Goal: Task Accomplishment & Management: Use online tool/utility

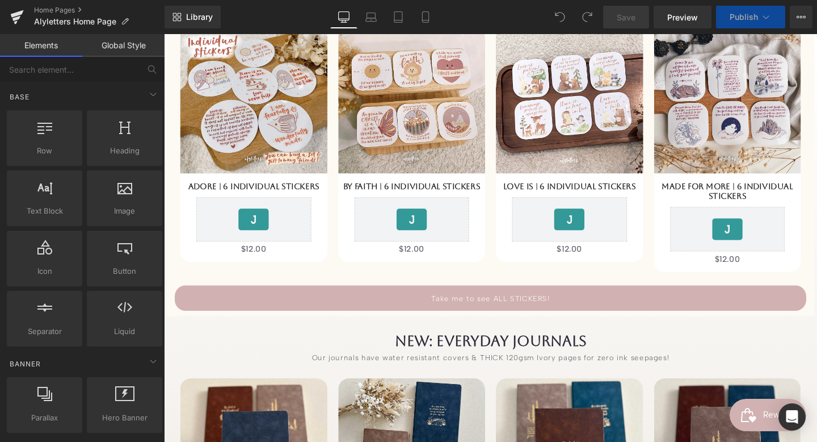
scroll to position [940, 0]
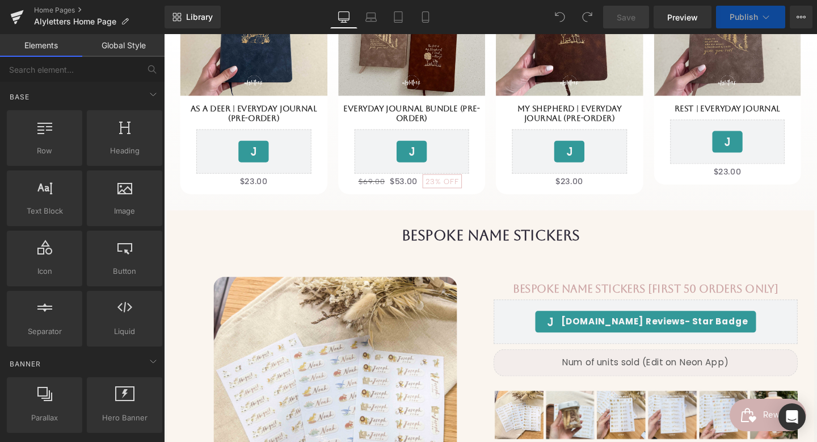
click at [598, 250] on h1 "Bespoke name stickers" at bounding box center [507, 245] width 664 height 18
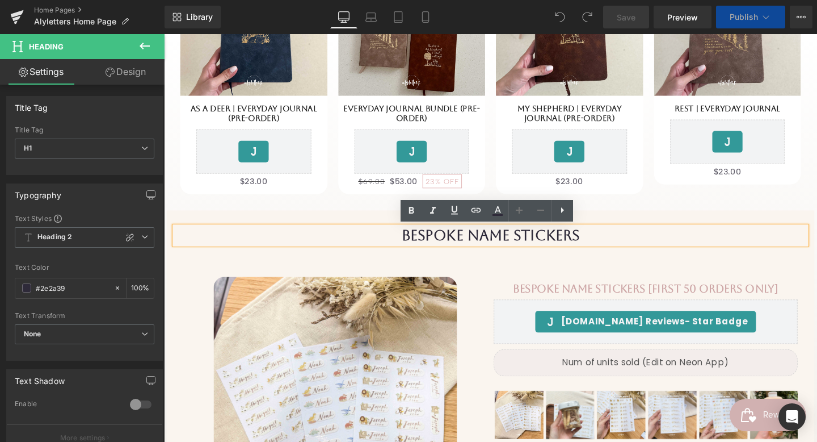
click at [609, 247] on h1 "Bespoke name stickers" at bounding box center [507, 245] width 664 height 18
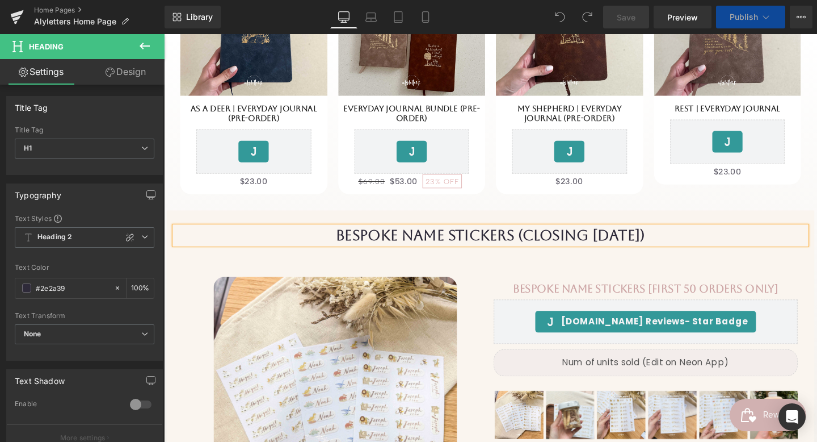
click at [606, 247] on h1 "Bespoke name stickers (CLOSING [DATE])" at bounding box center [507, 245] width 664 height 18
click at [635, 20] on span "Save" at bounding box center [626, 17] width 19 height 12
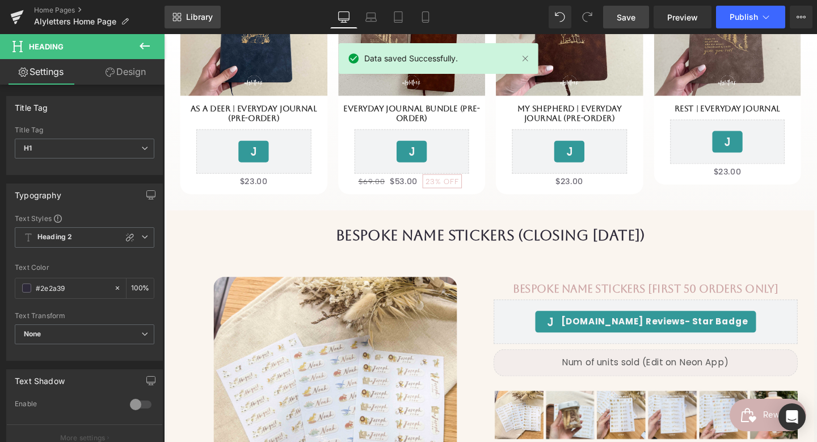
click at [201, 21] on span "Library" at bounding box center [199, 17] width 27 height 10
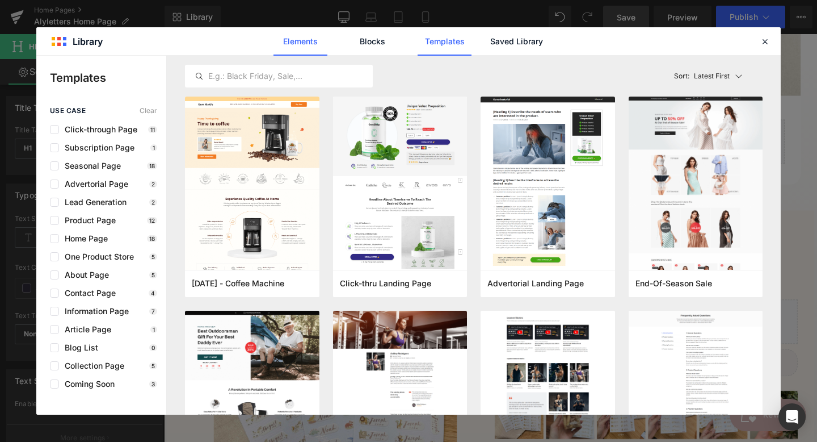
click at [326, 43] on link "Elements" at bounding box center [301, 41] width 54 height 28
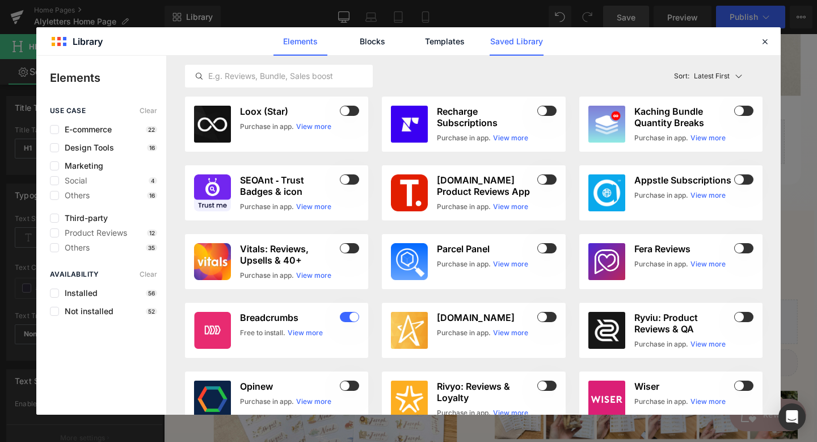
click at [508, 40] on link "Saved Library" at bounding box center [517, 41] width 54 height 28
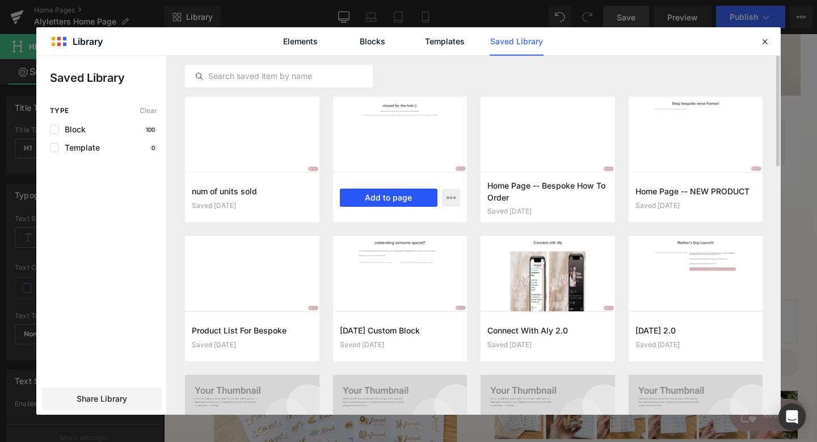
click at [380, 203] on button "Add to page" at bounding box center [389, 197] width 98 height 18
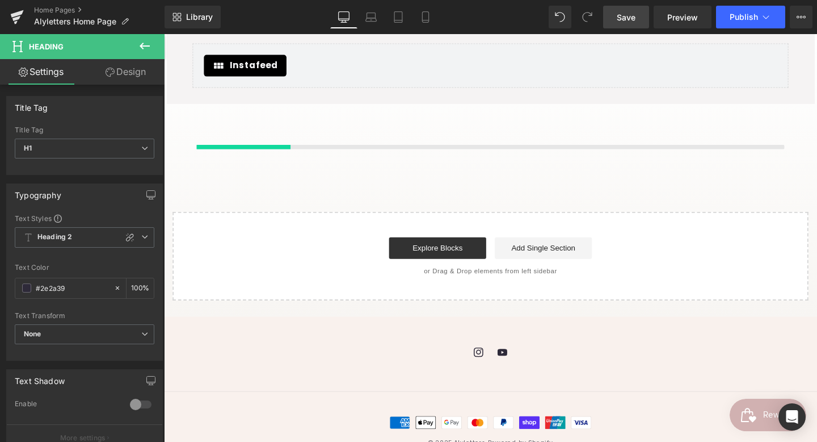
scroll to position [8418, 0]
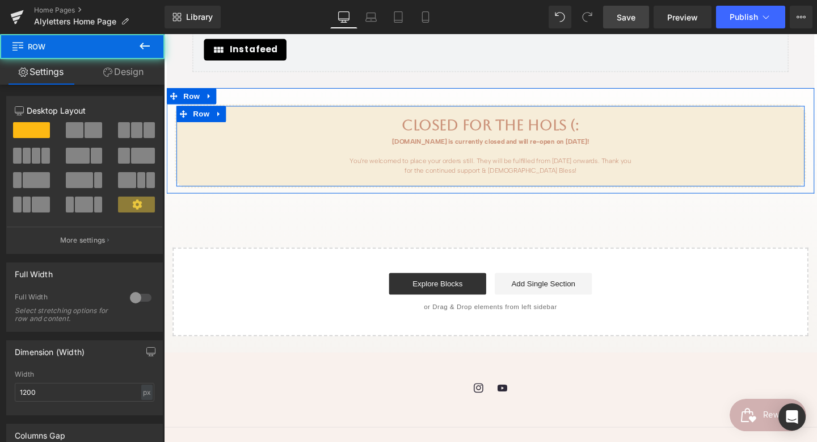
click at [335, 145] on div "closed for the hols (: Heading [DOMAIN_NAME] is currently closed and will re-op…" at bounding box center [507, 152] width 661 height 62
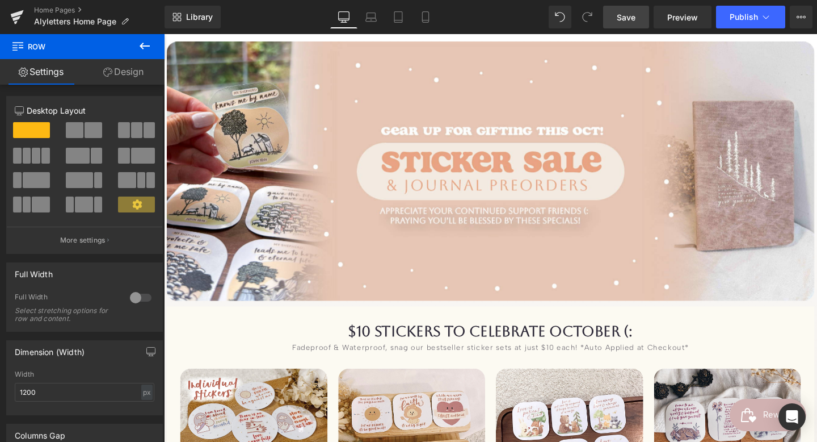
scroll to position [158, 0]
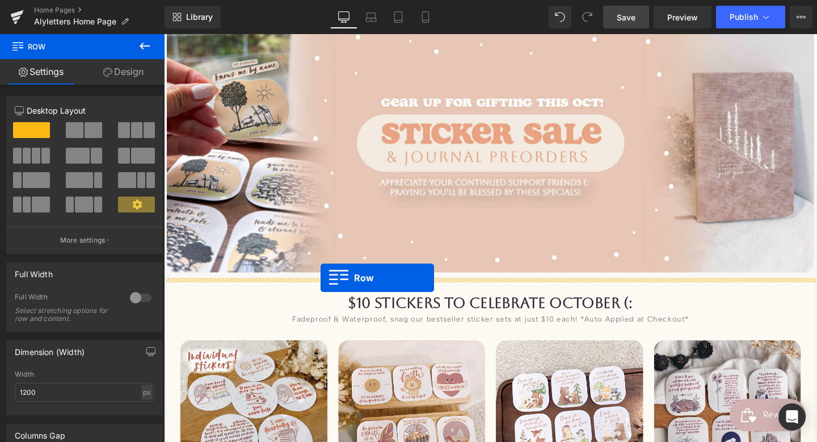
drag, startPoint x: 175, startPoint y: 100, endPoint x: 329, endPoint y: 290, distance: 244.2
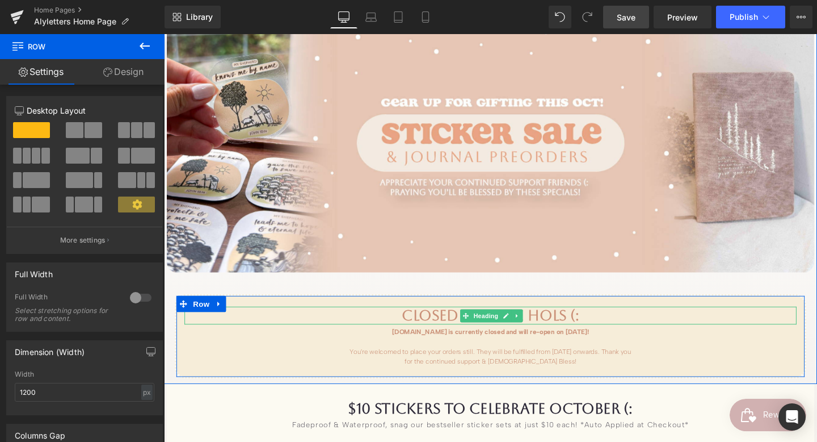
click at [415, 326] on h1 "closed for the hols (:" at bounding box center [508, 329] width 644 height 18
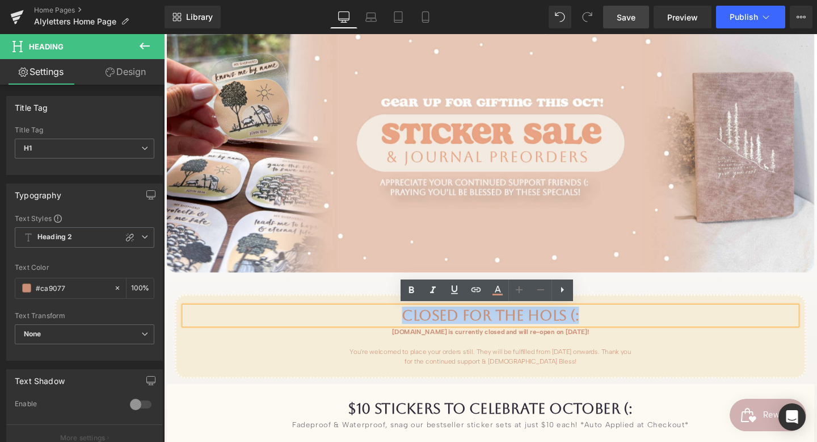
drag, startPoint x: 415, startPoint y: 326, endPoint x: 603, endPoint y: 326, distance: 188.5
click at [604, 326] on h1 "closed for the hols (:" at bounding box center [508, 329] width 644 height 18
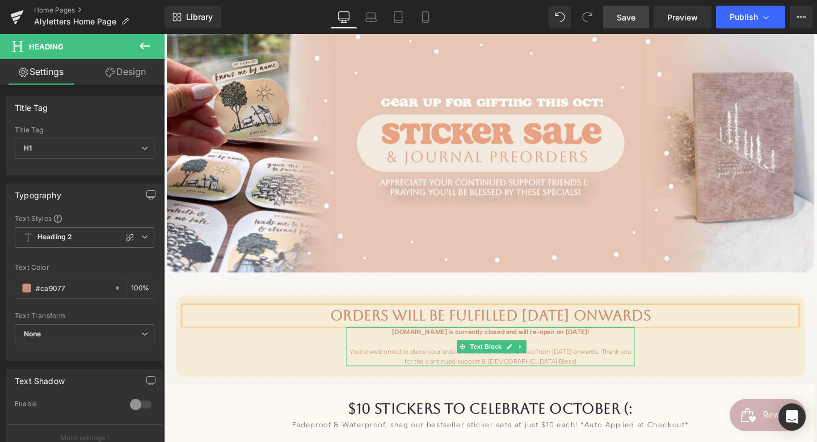
click at [458, 349] on strong "[DOMAIN_NAME] is currently closed and will re-open on [DATE]!" at bounding box center [507, 347] width 207 height 8
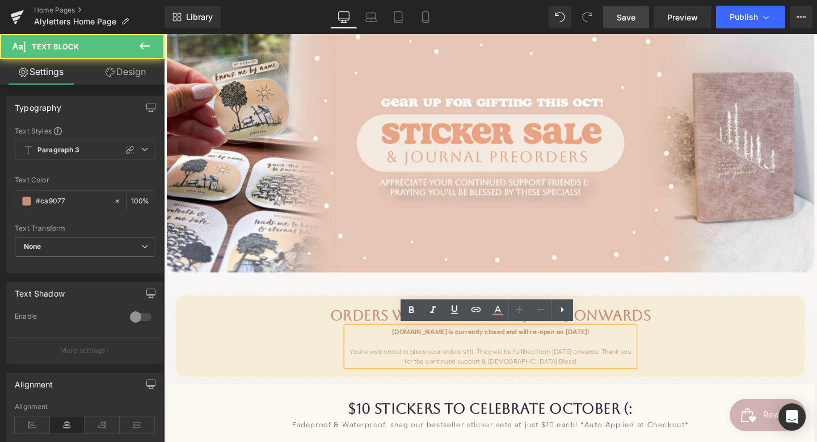
click at [395, 348] on div "[DOMAIN_NAME] is currently closed and will re-open on [DATE]! You're welcomed t…" at bounding box center [507, 362] width 303 height 41
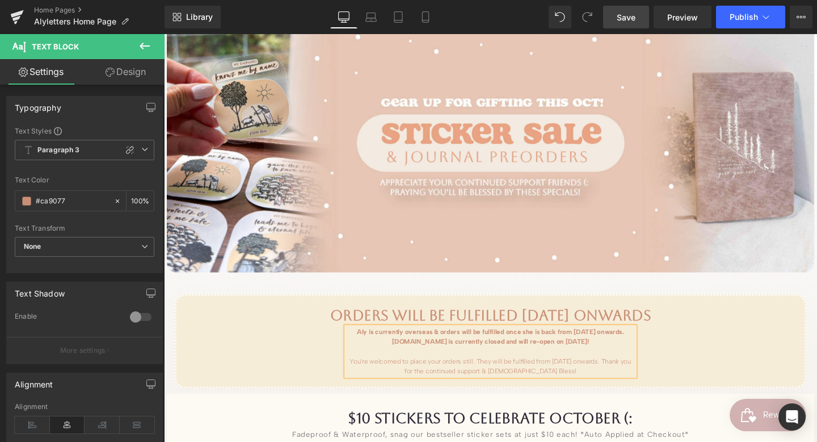
click at [397, 358] on strong "Aly is currently overseas & orders will be fulfilled once she is back from [DAT…" at bounding box center [507, 352] width 281 height 18
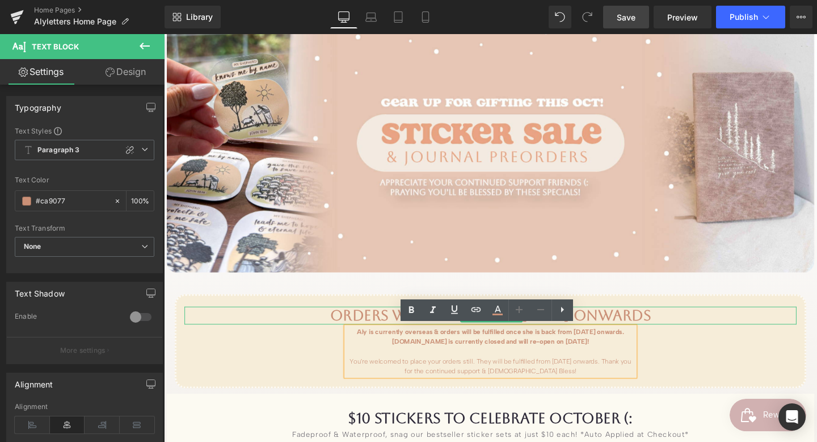
click at [376, 330] on h1 "ORders will be fulfilled [DATE] Onwards" at bounding box center [508, 329] width 644 height 18
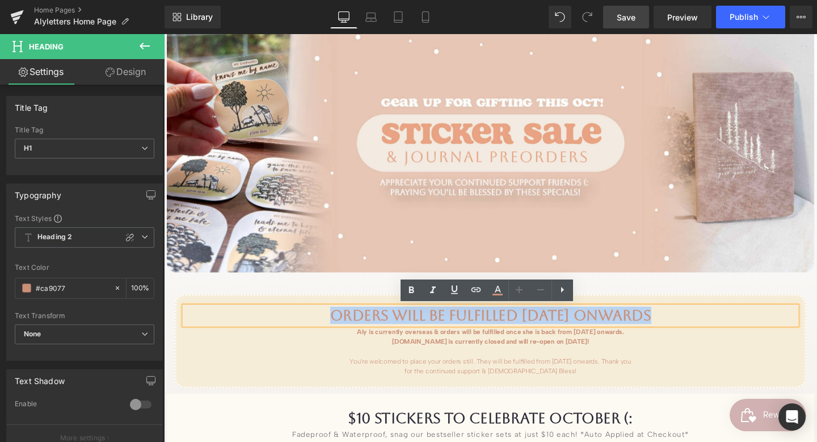
drag, startPoint x: 328, startPoint y: 328, endPoint x: 681, endPoint y: 330, distance: 352.5
click at [681, 330] on h1 "ORders will be fulfilled [DATE] Onwards" at bounding box center [508, 329] width 644 height 18
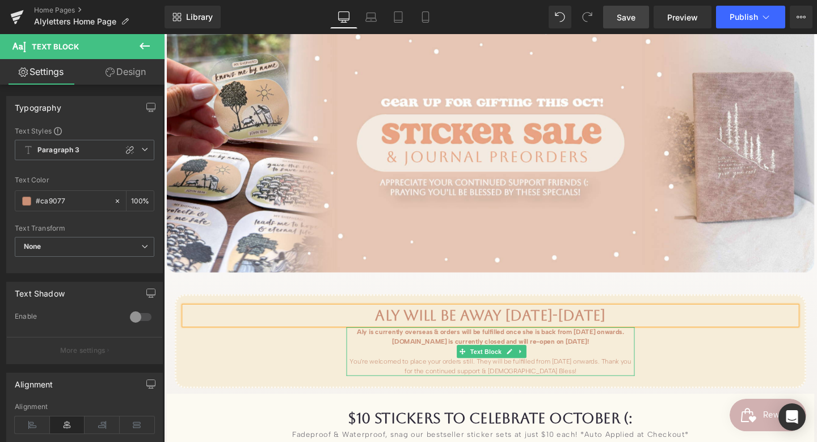
drag, startPoint x: 360, startPoint y: 347, endPoint x: 622, endPoint y: 359, distance: 262.5
click at [622, 359] on div "Aly is currently overseas & orders will be fulfilled once she is back from [DAT…" at bounding box center [507, 367] width 303 height 51
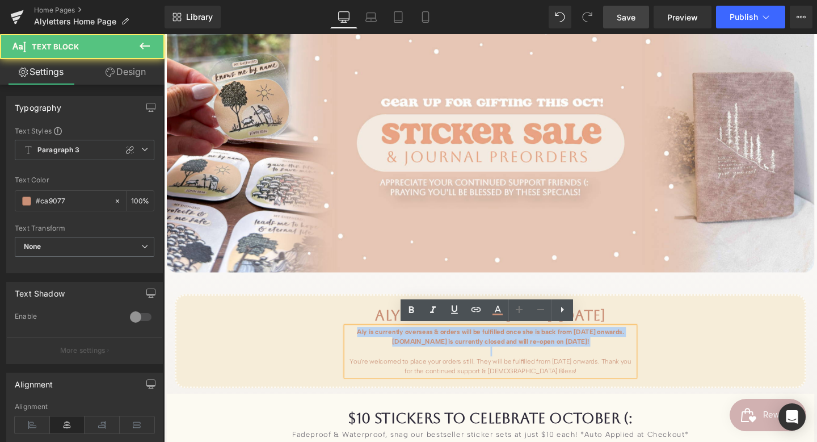
drag, startPoint x: 360, startPoint y: 375, endPoint x: 357, endPoint y: 344, distance: 30.8
click at [357, 342] on div "Aly is currently overseas & orders will be fulfilled once she is back from [DAT…" at bounding box center [507, 367] width 303 height 51
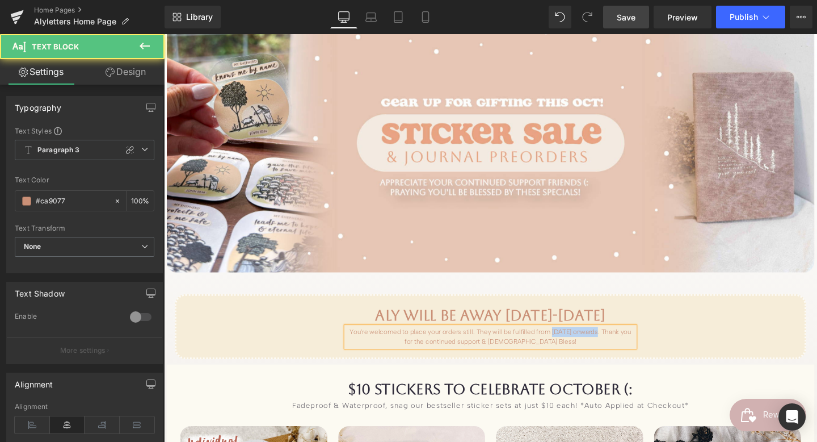
drag, startPoint x: 574, startPoint y: 343, endPoint x: 624, endPoint y: 347, distance: 50.6
click at [624, 347] on div "You're welcomed to place your orders still. They will be fulfilled from [DATE] …" at bounding box center [507, 352] width 303 height 20
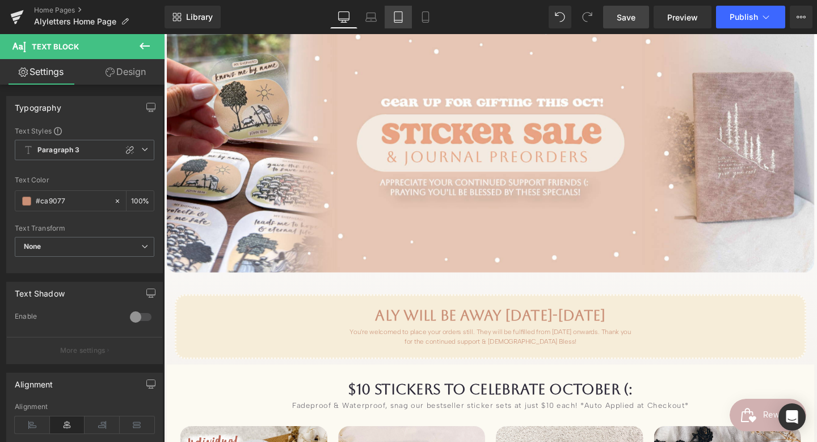
click at [401, 18] on icon at bounding box center [398, 16] width 11 height 11
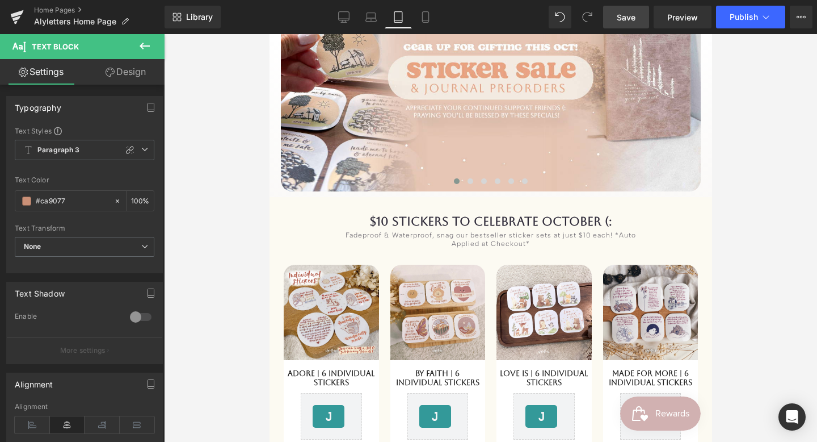
scroll to position [193, 0]
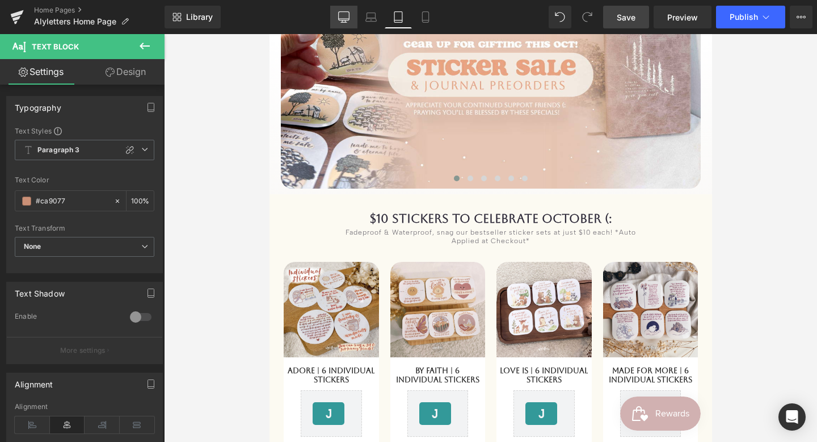
click at [349, 16] on icon at bounding box center [343, 16] width 11 height 11
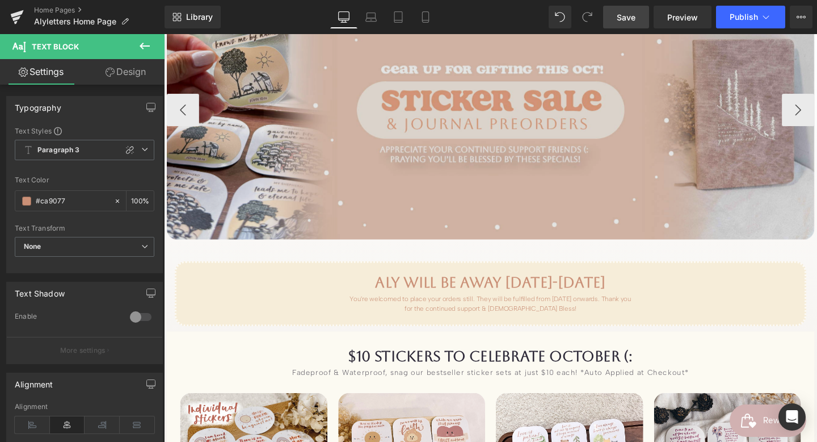
scroll to position [327, 0]
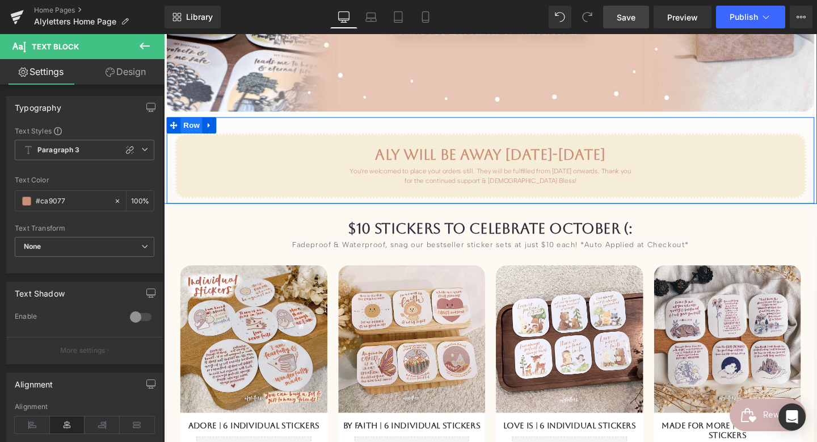
click at [194, 133] on span "Row" at bounding box center [193, 129] width 23 height 17
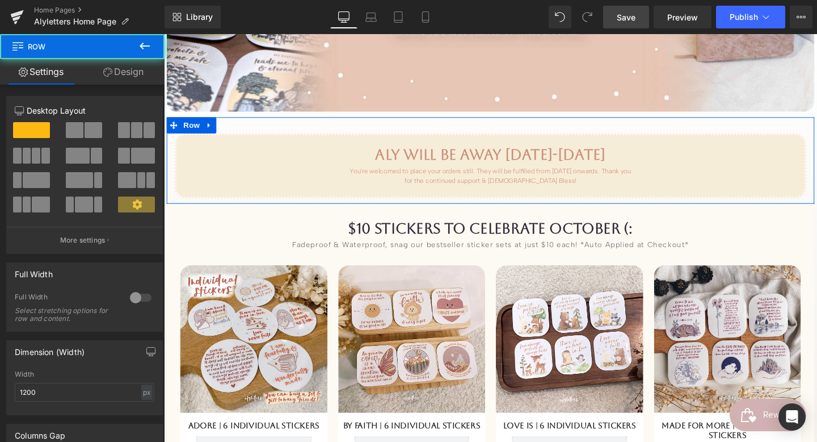
click at [136, 72] on link "Design" at bounding box center [123, 72] width 82 height 26
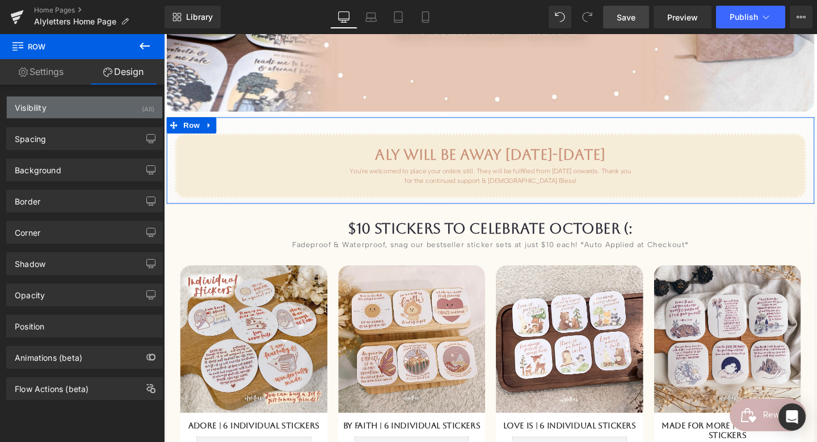
click at [143, 108] on div "(All)" at bounding box center [148, 105] width 12 height 19
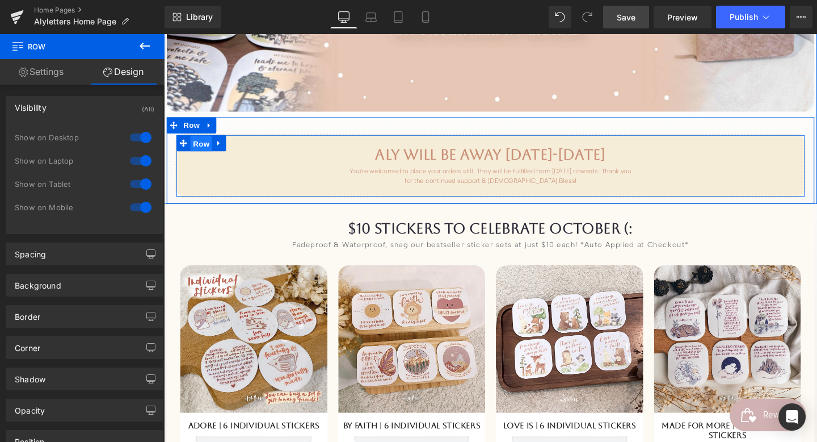
click at [202, 149] on span "Row" at bounding box center [203, 149] width 23 height 17
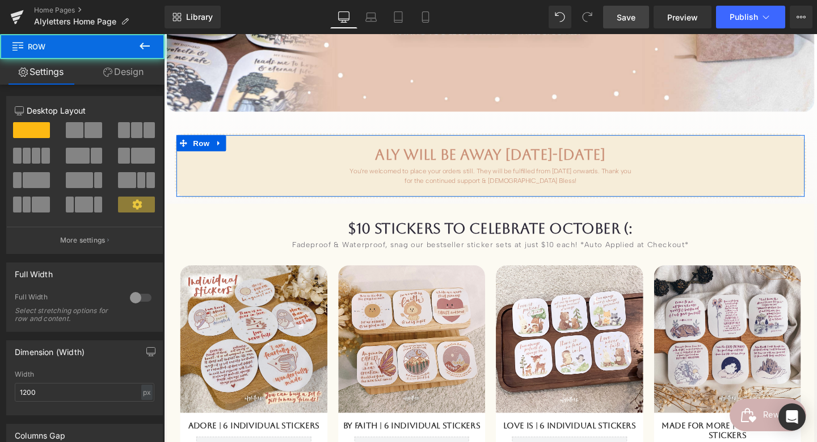
click at [145, 75] on link "Design" at bounding box center [123, 72] width 82 height 26
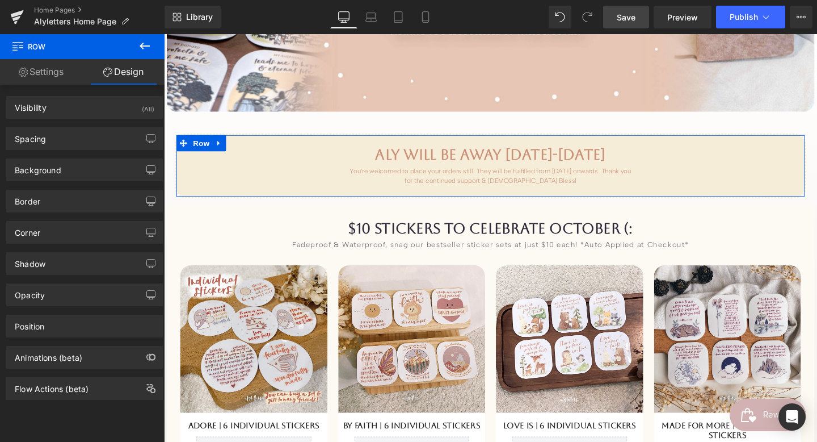
click at [126, 119] on div "Spacing [GEOGRAPHIC_DATA] auto auto [GEOGRAPHIC_DATA]" at bounding box center [85, 134] width 170 height 31
click at [134, 111] on div "Visibility (All)" at bounding box center [85, 107] width 156 height 22
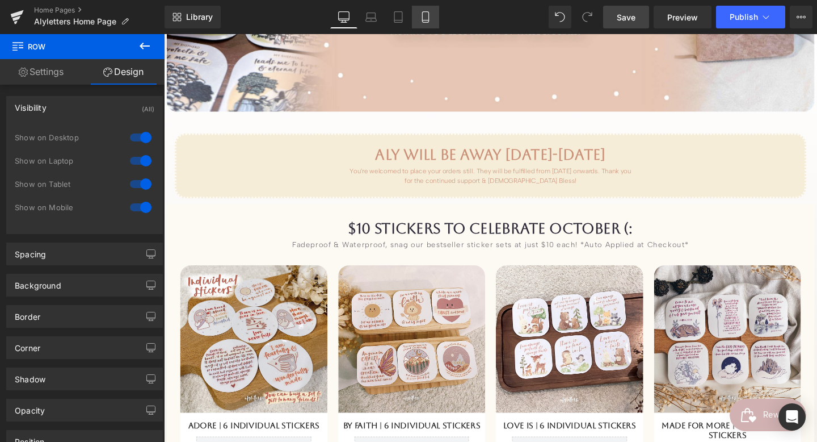
drag, startPoint x: 427, startPoint y: 21, endPoint x: 162, endPoint y: 54, distance: 266.6
click at [427, 21] on icon at bounding box center [425, 16] width 11 height 11
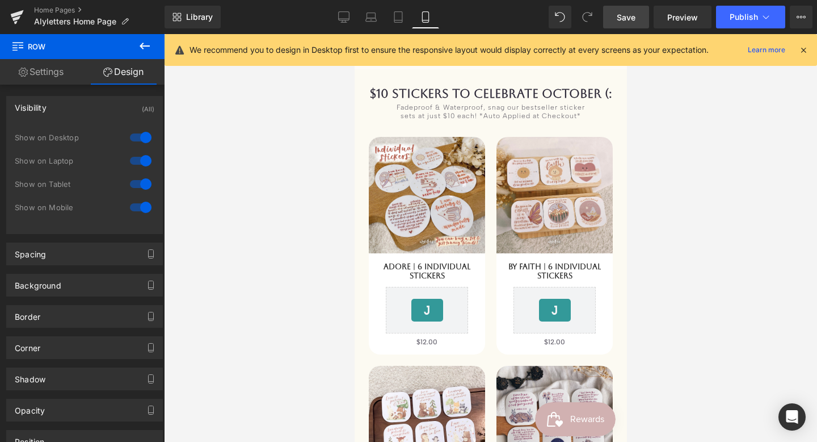
scroll to position [0, 0]
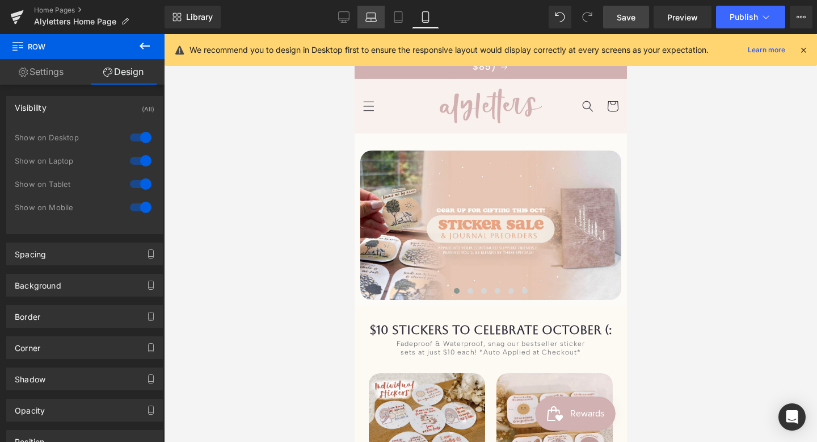
drag, startPoint x: 373, startPoint y: 17, endPoint x: 238, endPoint y: 140, distance: 182.4
click at [373, 17] on icon at bounding box center [371, 16] width 11 height 11
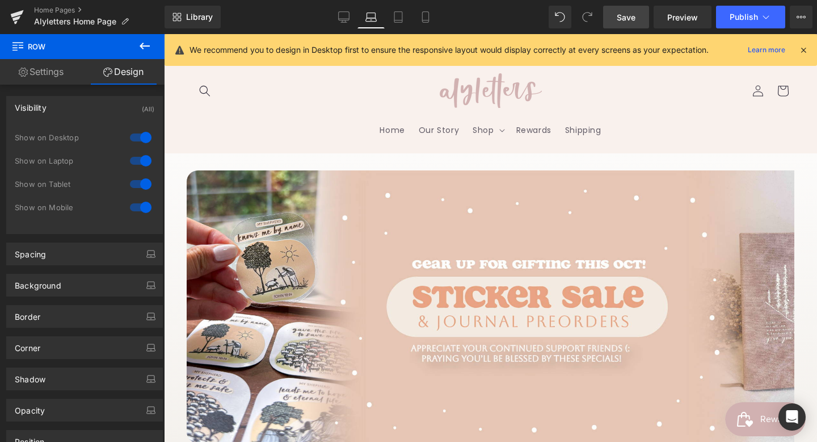
scroll to position [294, 0]
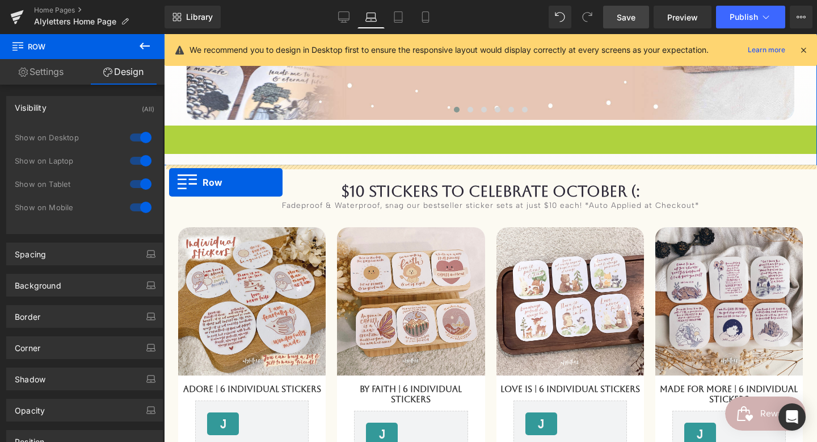
drag, startPoint x: 171, startPoint y: 140, endPoint x: 169, endPoint y: 182, distance: 42.6
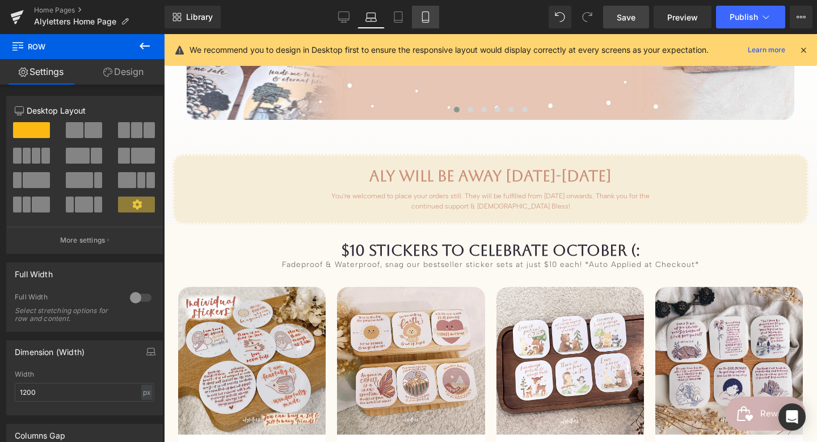
click at [437, 16] on link "Mobile" at bounding box center [425, 17] width 27 height 23
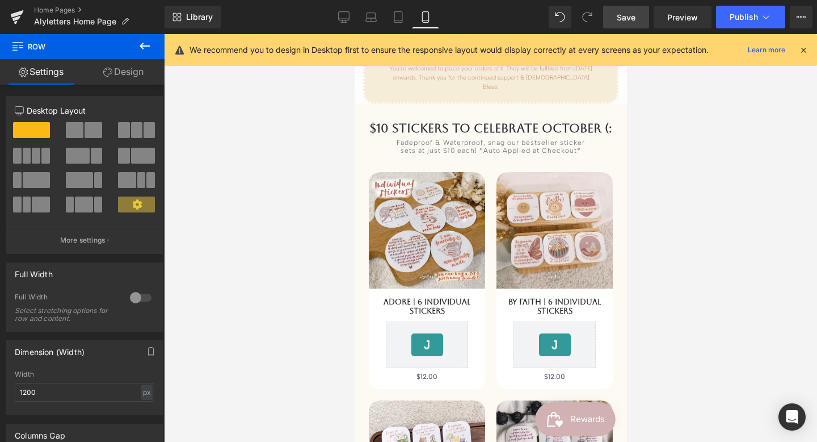
scroll to position [157, 0]
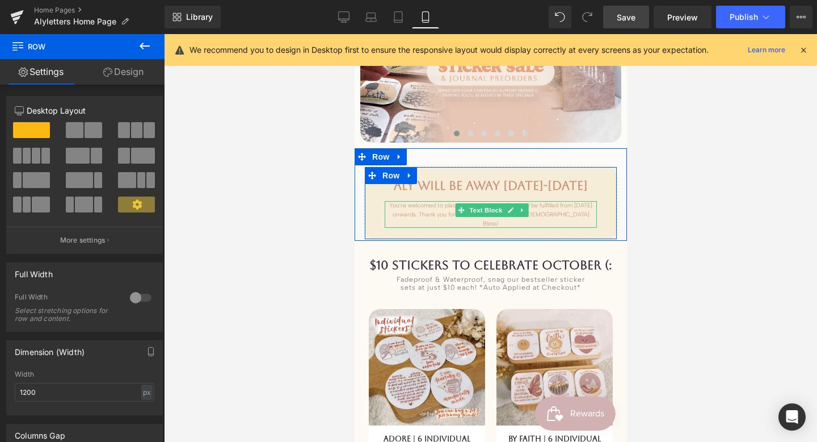
click at [445, 201] on div "You're welcomed to place your orders still. They will be fulfilled from [DATE] …" at bounding box center [490, 214] width 212 height 27
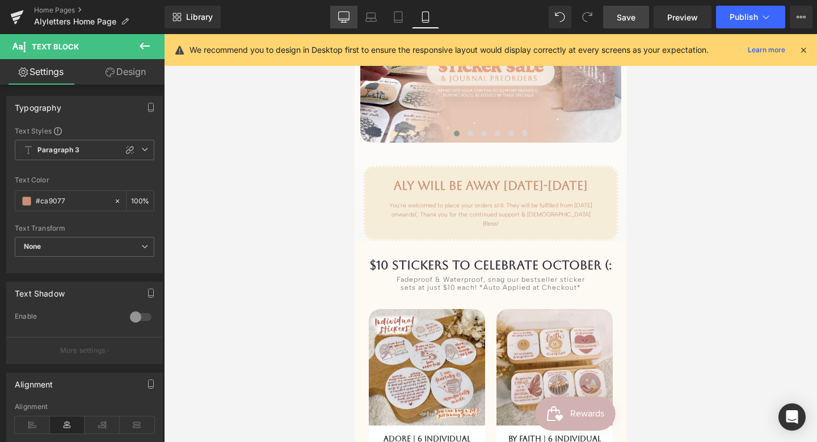
drag, startPoint x: 342, startPoint y: 11, endPoint x: 603, endPoint y: 41, distance: 262.8
click at [342, 12] on icon at bounding box center [344, 16] width 11 height 9
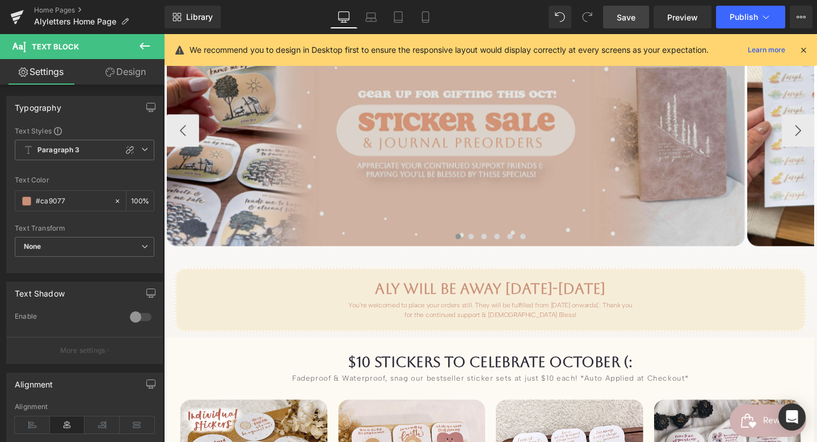
scroll to position [280, 0]
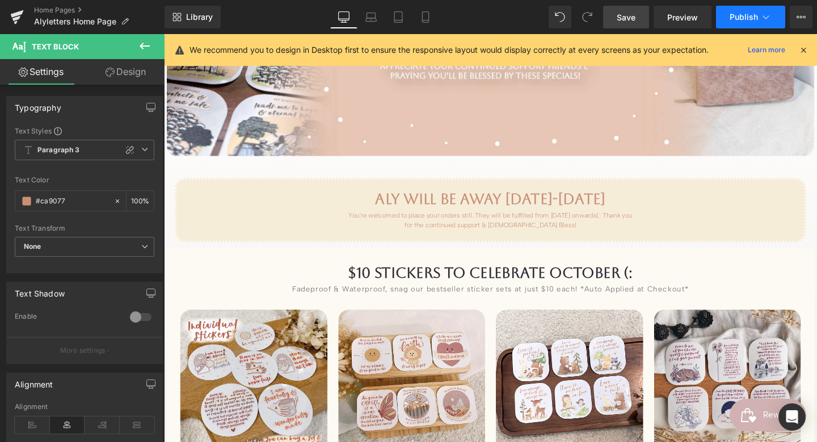
click at [762, 11] on button "Publish" at bounding box center [750, 17] width 69 height 23
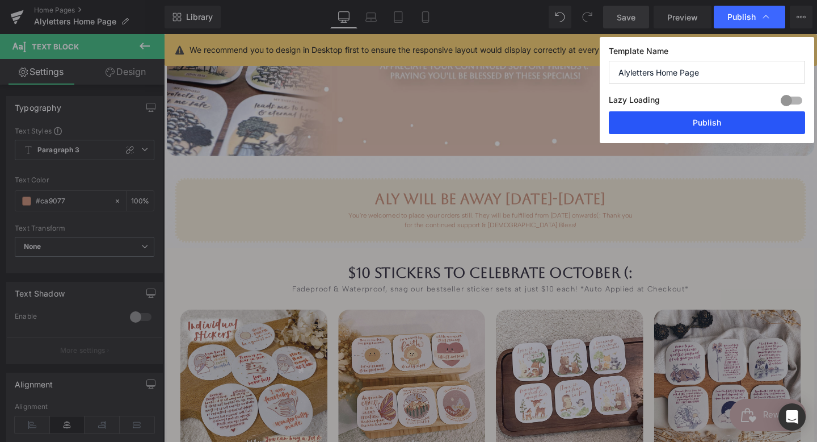
click at [707, 128] on button "Publish" at bounding box center [707, 122] width 196 height 23
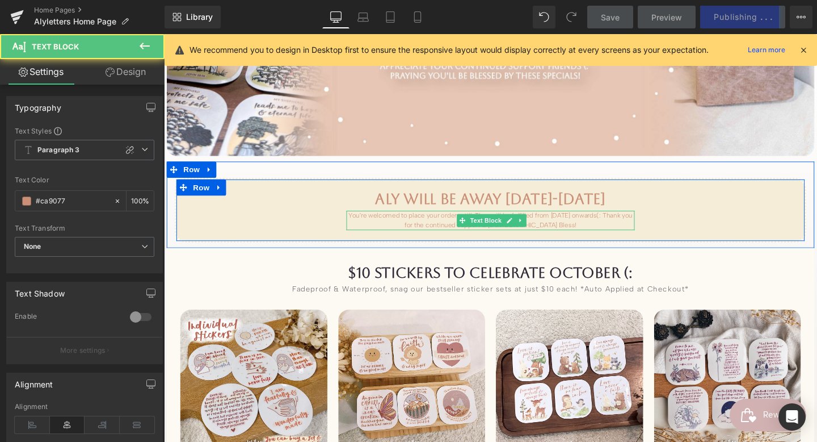
click at [565, 223] on div "You're welcomed to place your orders still. They will be fulfilled from [DATE] …" at bounding box center [507, 230] width 303 height 20
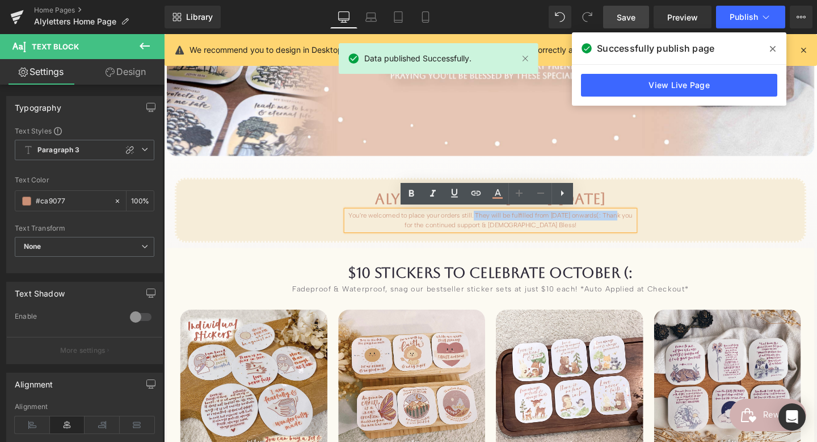
drag, startPoint x: 495, startPoint y: 222, endPoint x: 649, endPoint y: 225, distance: 153.9
click at [649, 225] on div "You're welcomed to place your orders still. They will be fulfilled from [DATE] …" at bounding box center [507, 230] width 303 height 20
click at [410, 195] on icon at bounding box center [411, 193] width 5 height 7
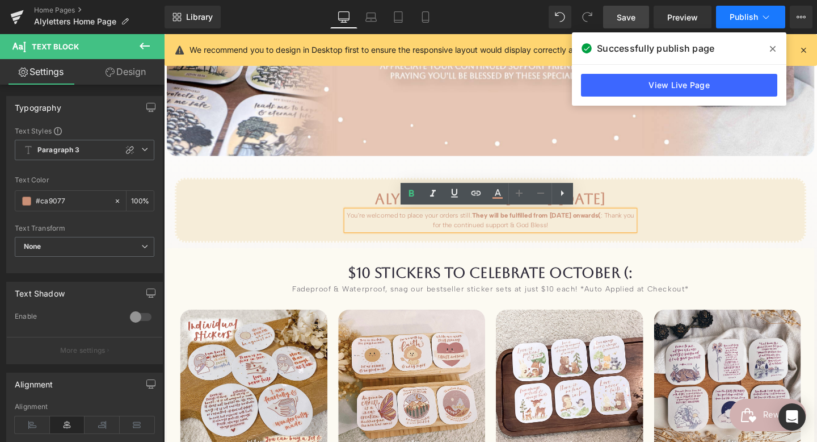
click at [768, 20] on icon at bounding box center [766, 16] width 11 height 11
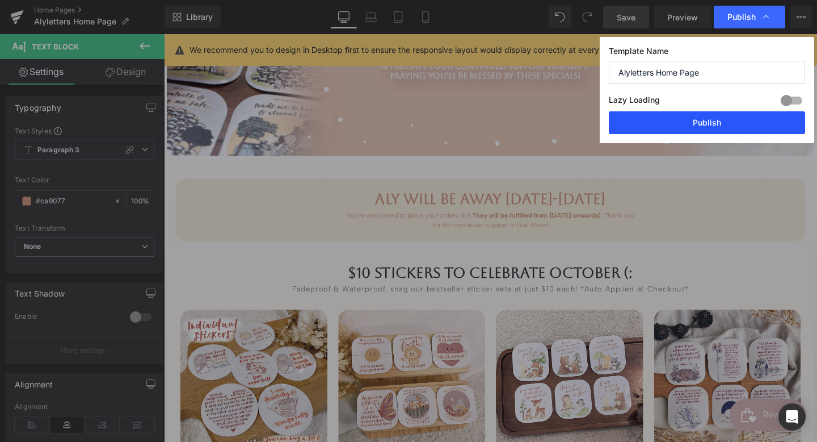
click at [712, 123] on button "Publish" at bounding box center [707, 122] width 196 height 23
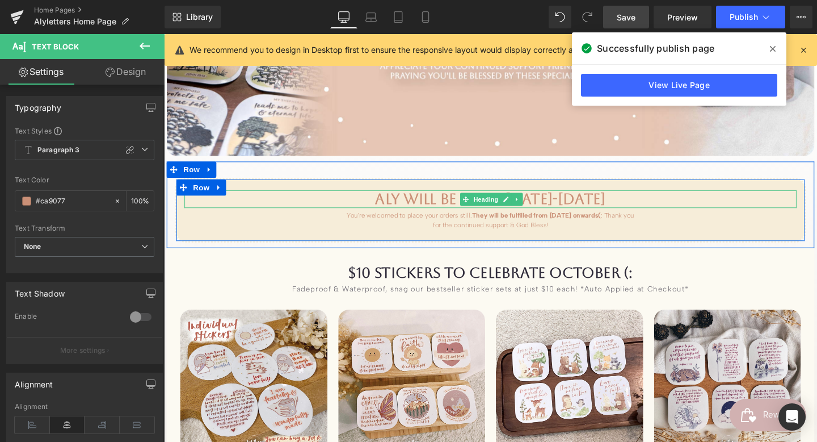
click at [458, 212] on h1 "ALY WILL BE AWAY [DATE]-[DATE]" at bounding box center [508, 207] width 644 height 18
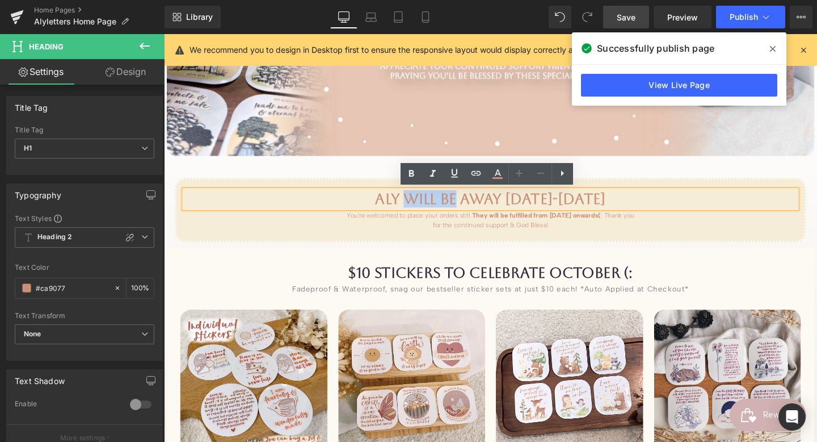
drag, startPoint x: 418, startPoint y: 203, endPoint x: 471, endPoint y: 204, distance: 53.4
click at [471, 203] on h1 "ALY WILL BE AWAY [DATE]-[DATE]" at bounding box center [508, 207] width 644 height 18
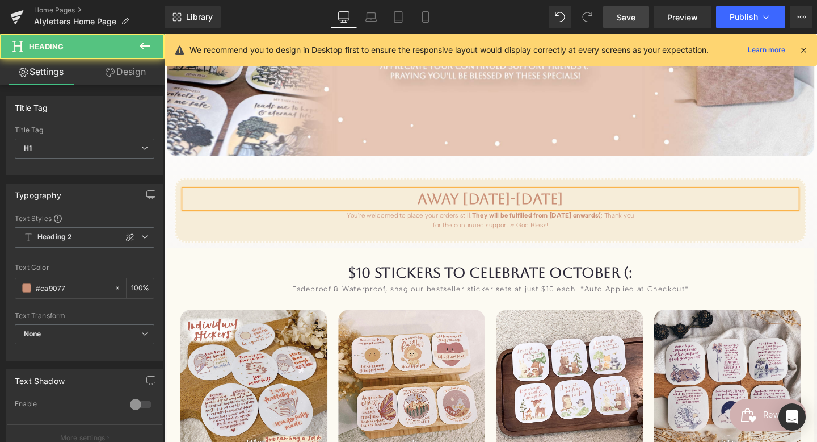
click at [471, 206] on h1 "AWAY [DATE]-[DATE]" at bounding box center [508, 207] width 644 height 18
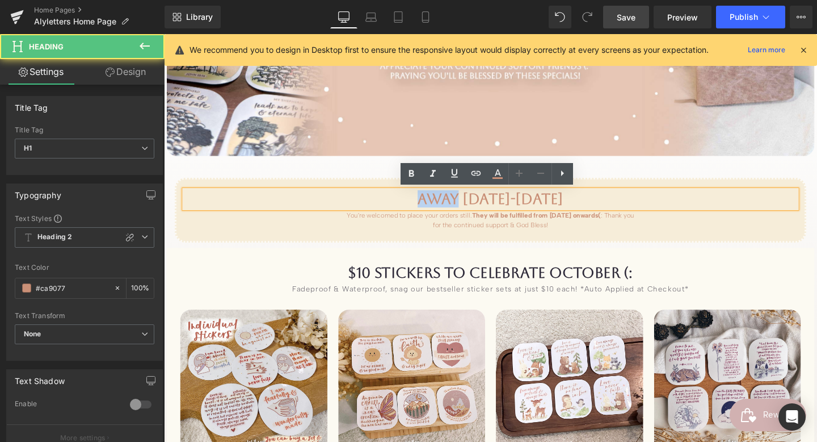
drag, startPoint x: 471, startPoint y: 207, endPoint x: 426, endPoint y: 204, distance: 44.9
click at [426, 204] on h1 "AWAY [DATE]-[DATE]" at bounding box center [508, 207] width 644 height 18
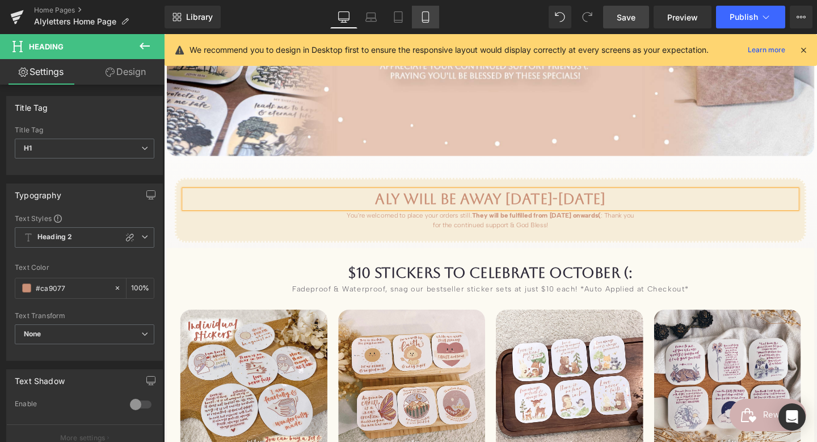
click at [427, 18] on icon at bounding box center [425, 16] width 11 height 11
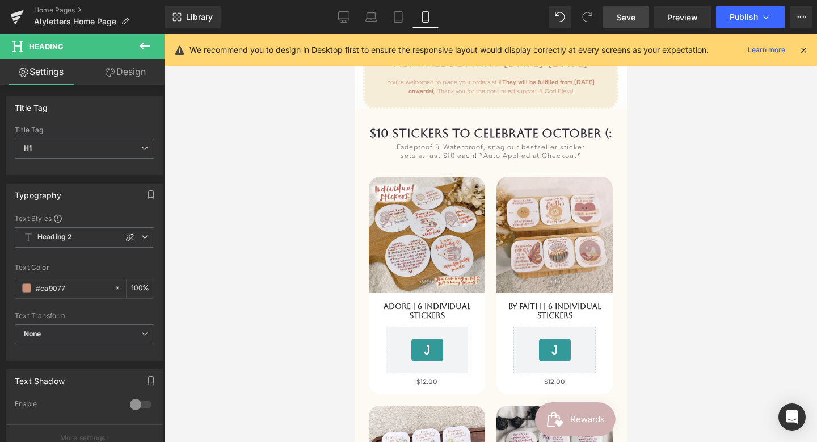
scroll to position [126, 0]
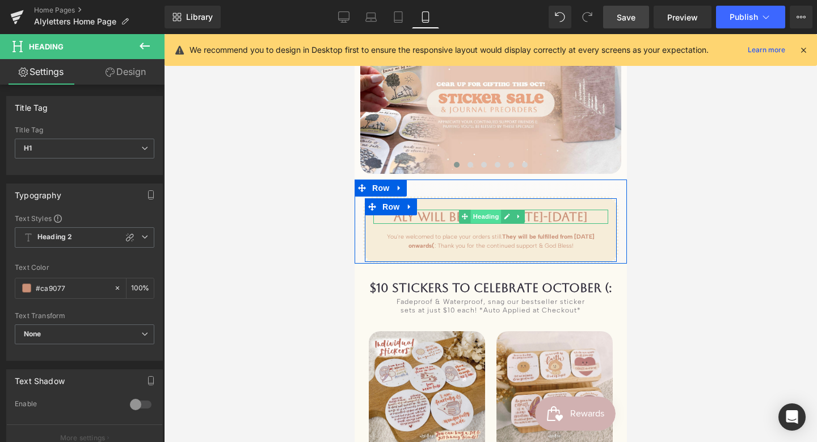
click at [490, 209] on span "Heading" at bounding box center [485, 216] width 31 height 14
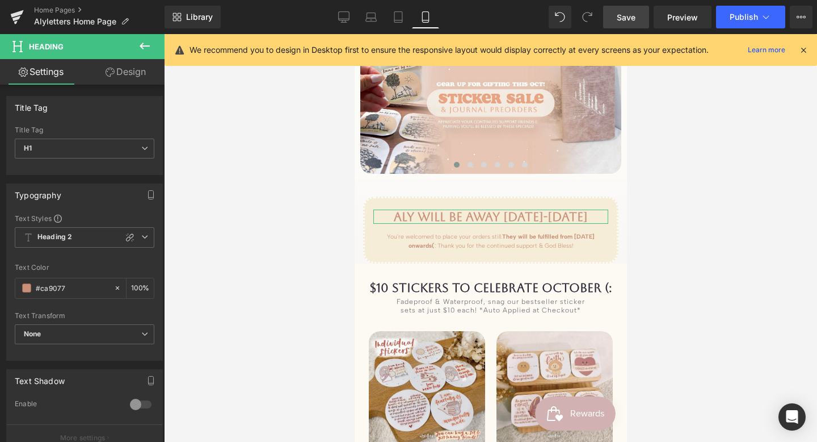
click at [131, 67] on link "Design" at bounding box center [126, 72] width 82 height 26
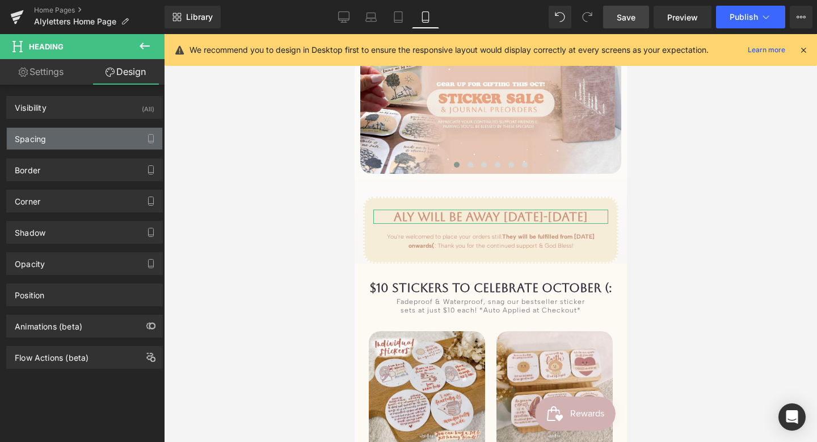
click at [109, 144] on div "Spacing" at bounding box center [85, 139] width 156 height 22
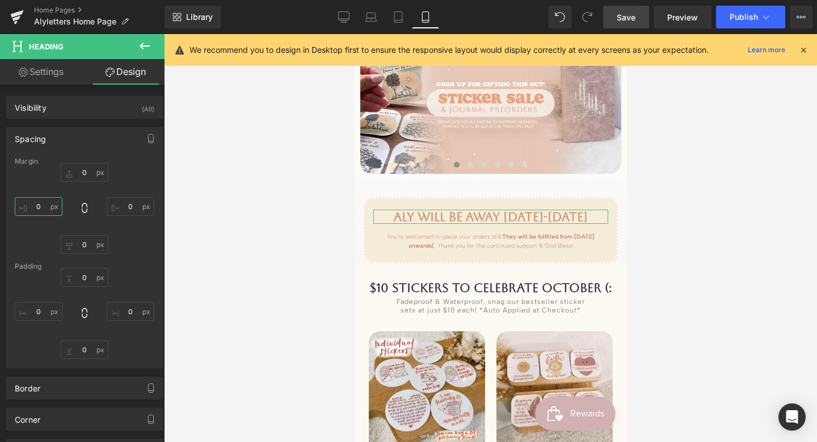
click at [36, 208] on input "text" at bounding box center [39, 206] width 48 height 19
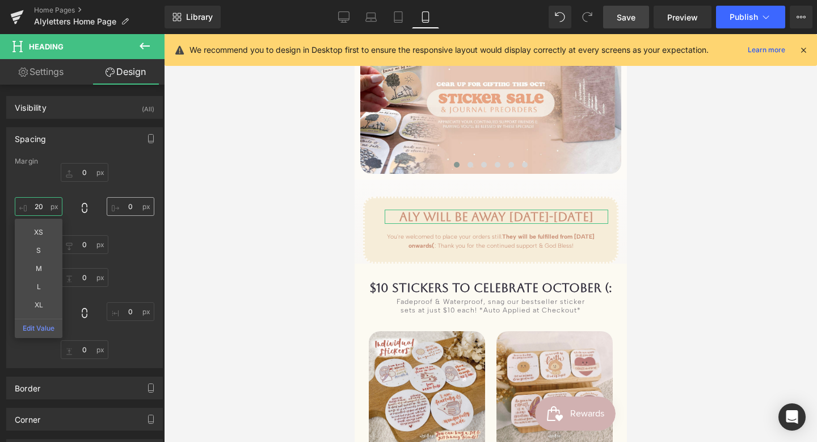
type input "20"
click at [126, 207] on input "text" at bounding box center [131, 206] width 48 height 19
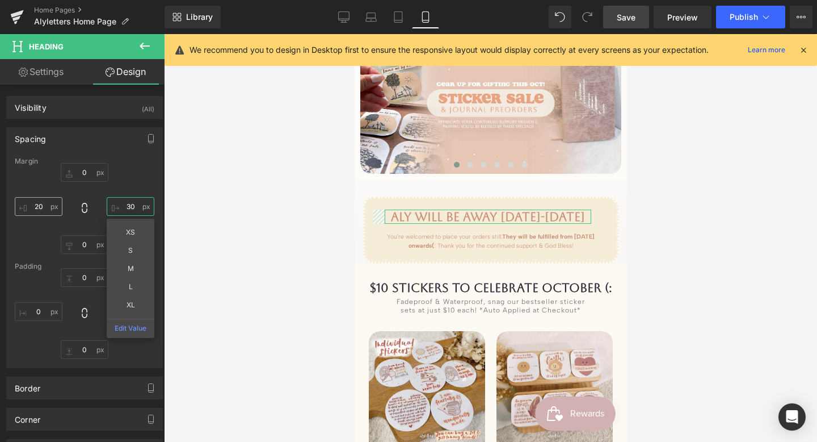
type input "30"
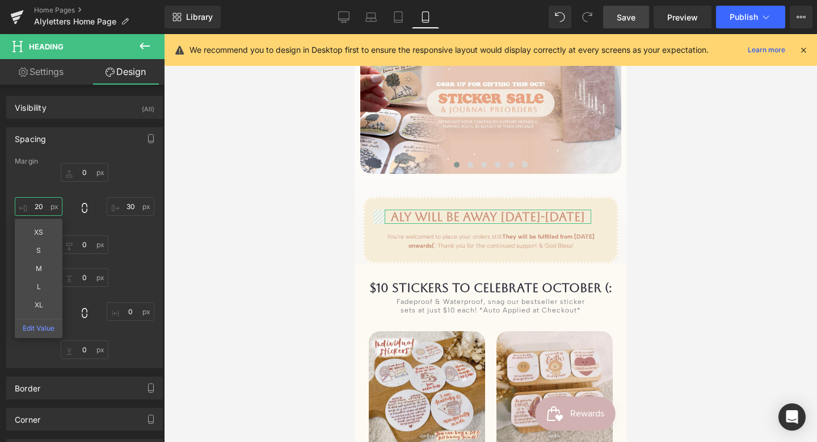
click at [39, 206] on input "20" at bounding box center [39, 206] width 48 height 19
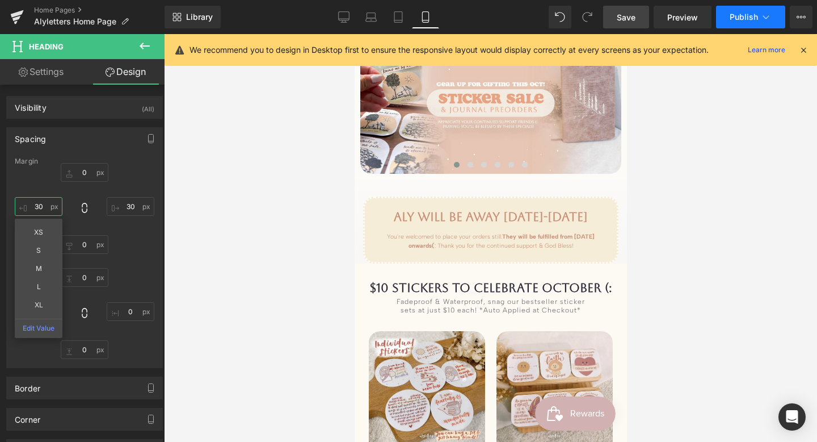
type input "30"
click at [735, 19] on span "Publish" at bounding box center [744, 16] width 28 height 9
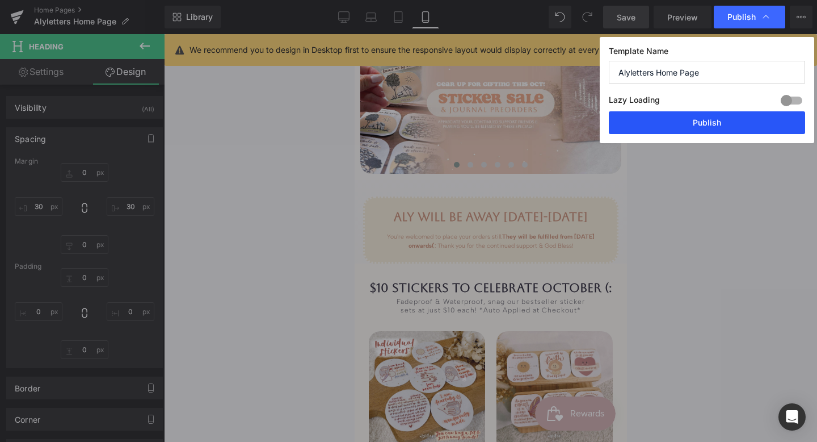
click at [706, 118] on button "Publish" at bounding box center [707, 122] width 196 height 23
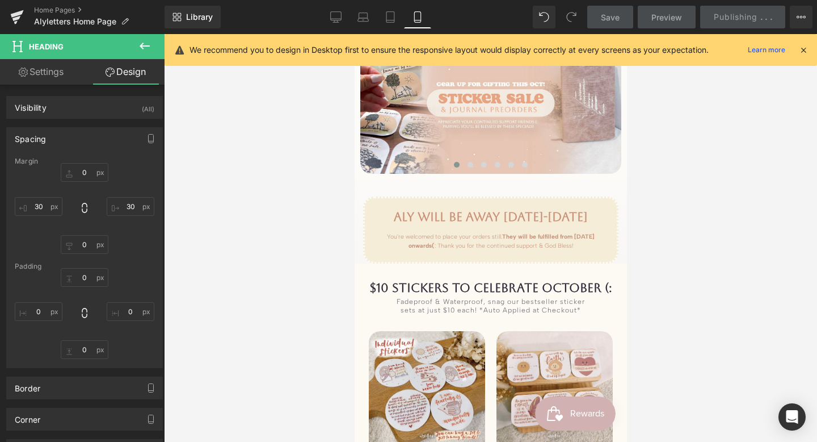
click at [806, 47] on icon at bounding box center [804, 50] width 10 height 10
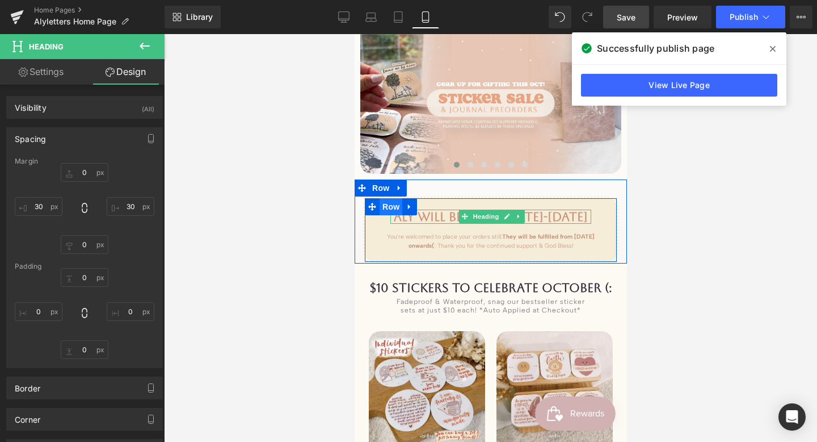
drag, startPoint x: 657, startPoint y: 230, endPoint x: 393, endPoint y: 196, distance: 265.6
click at [491, 209] on span "Heading" at bounding box center [485, 216] width 31 height 14
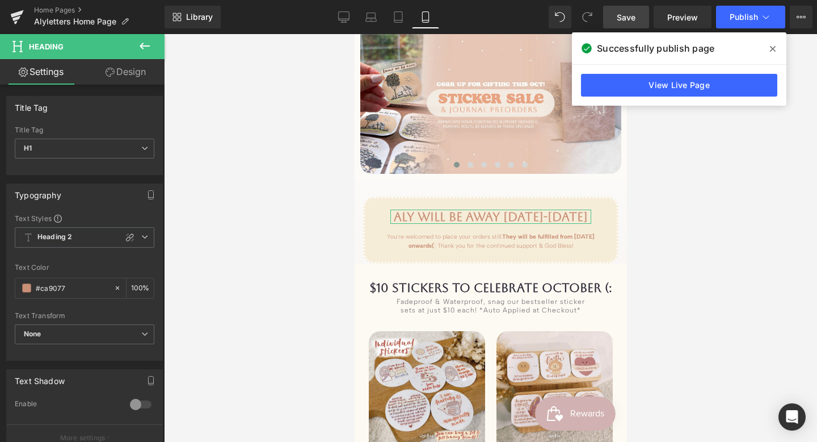
click at [136, 74] on link "Design" at bounding box center [126, 72] width 82 height 26
click at [0, 0] on div "Spacing" at bounding box center [0, 0] width 0 height 0
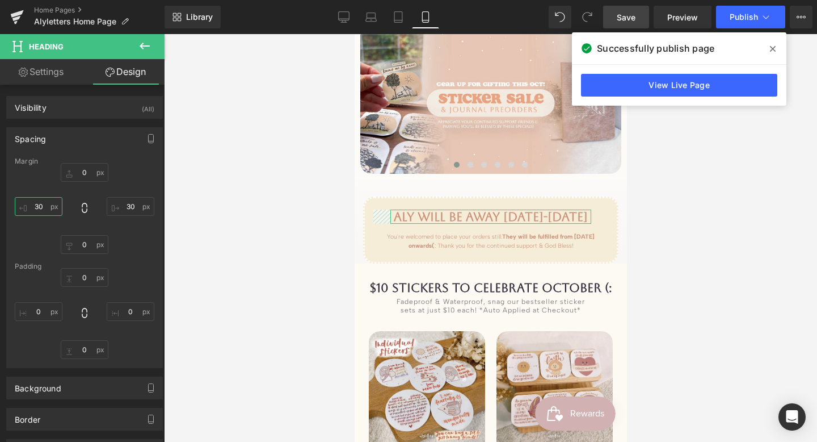
click at [41, 208] on input "text" at bounding box center [39, 206] width 48 height 19
type input "2"
type input "35"
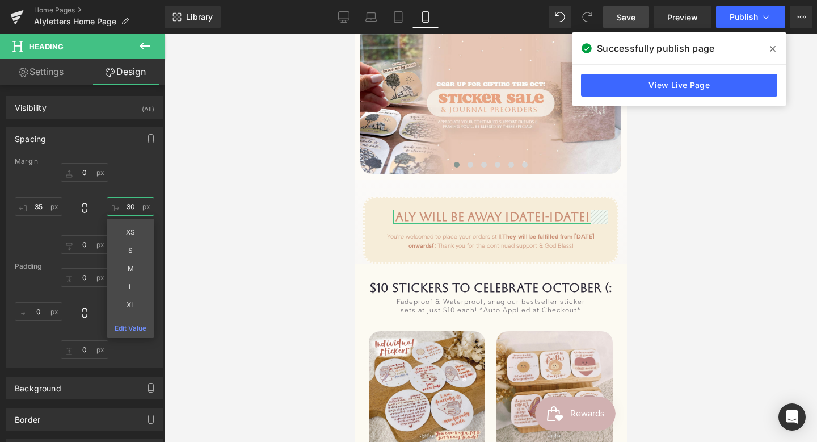
click at [133, 207] on input "text" at bounding box center [131, 206] width 48 height 19
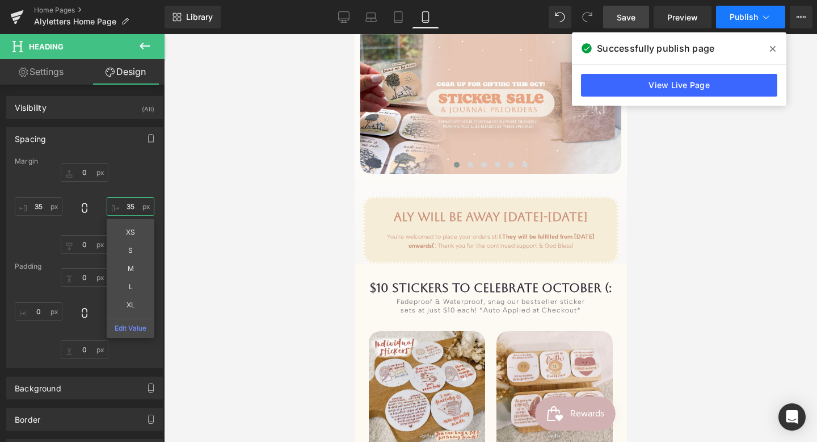
type input "35"
click at [737, 18] on span "Publish" at bounding box center [744, 16] width 28 height 9
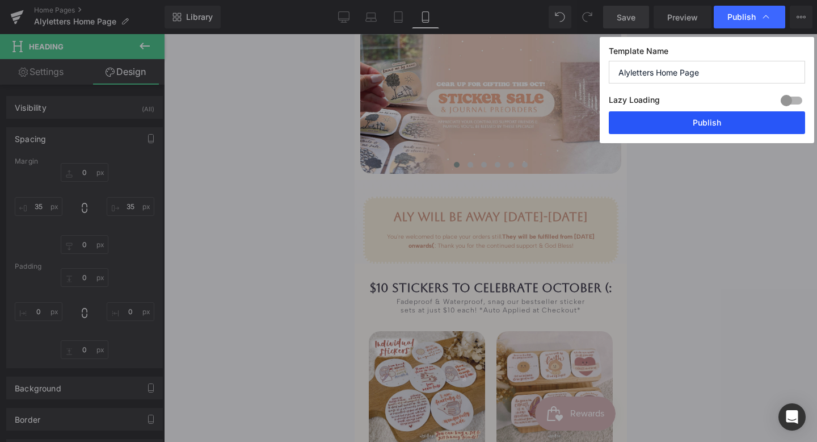
click at [715, 125] on button "Publish" at bounding box center [707, 122] width 196 height 23
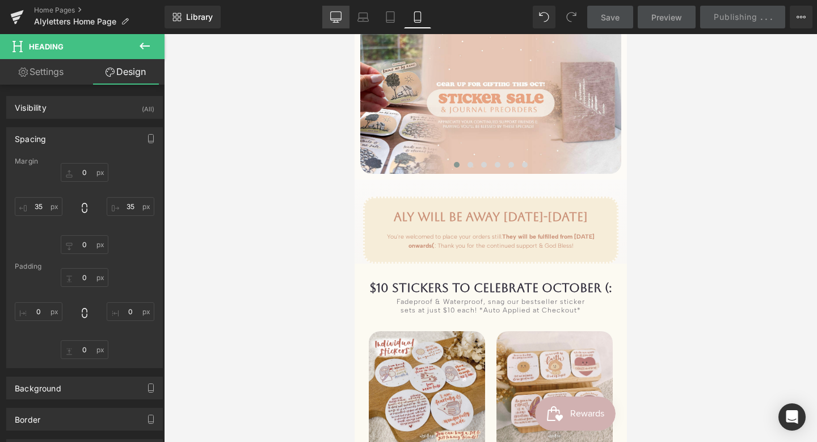
click at [342, 20] on link "Desktop" at bounding box center [335, 17] width 27 height 23
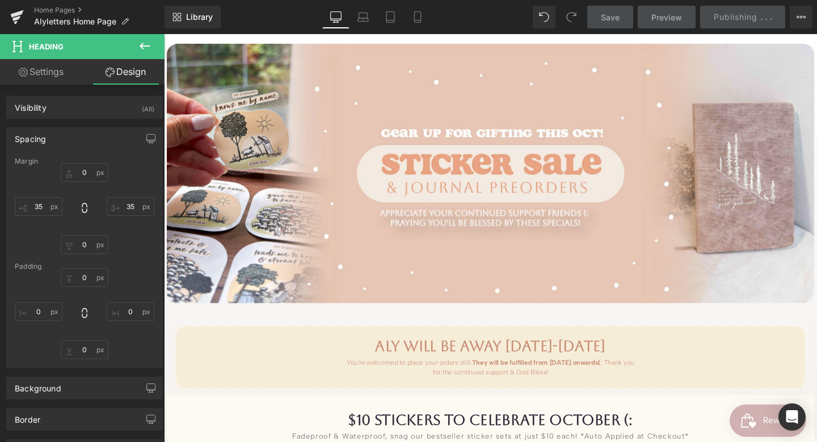
scroll to position [280, 0]
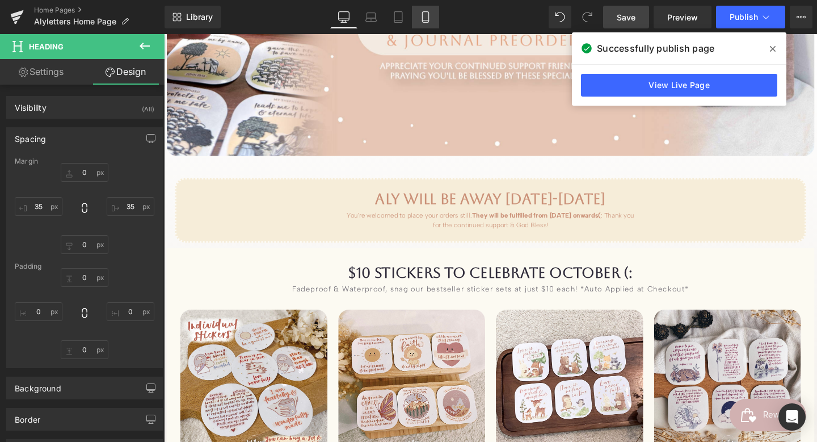
click at [429, 17] on icon at bounding box center [425, 16] width 11 height 11
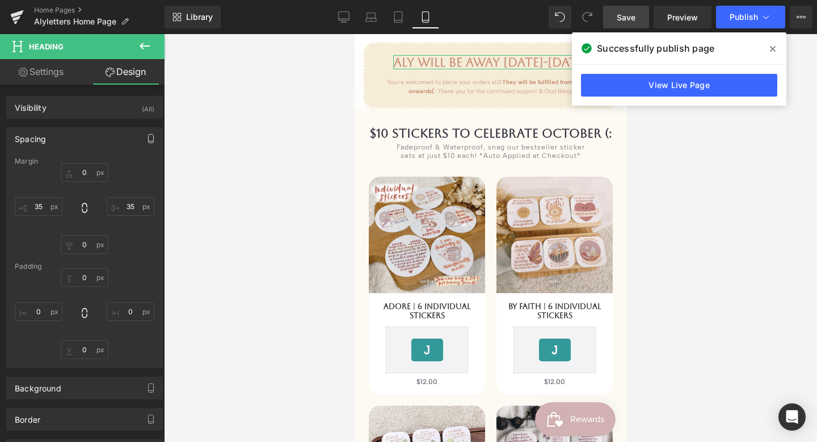
scroll to position [126, 0]
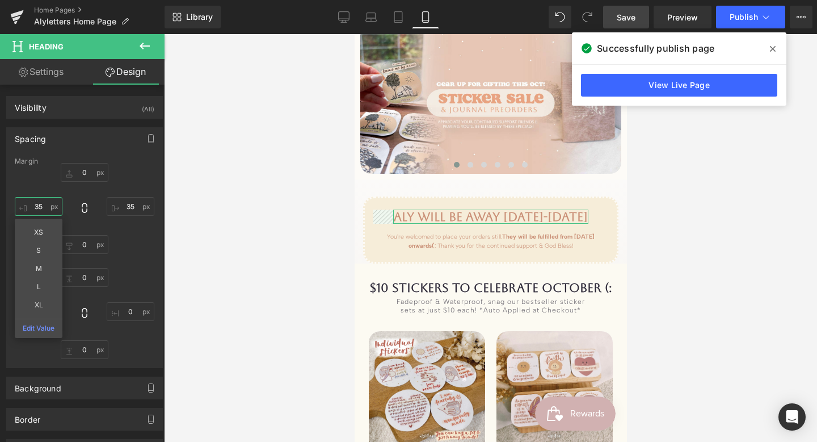
click at [45, 207] on input "35" at bounding box center [39, 206] width 48 height 19
type input "0"
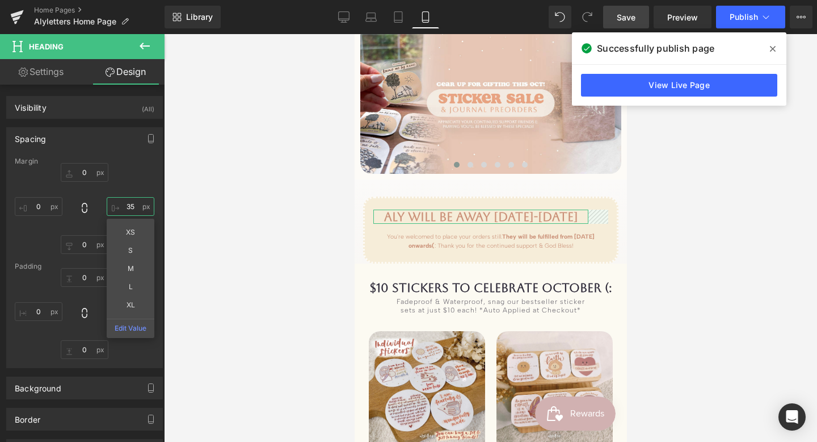
click at [131, 204] on input "35" at bounding box center [131, 206] width 48 height 19
type input "0"
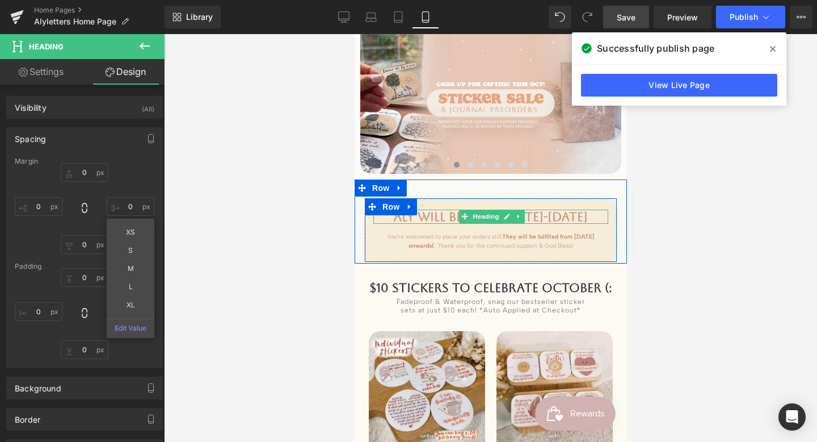
click at [579, 209] on h1 "Aly will be away [DATE]-[DATE]" at bounding box center [490, 216] width 235 height 15
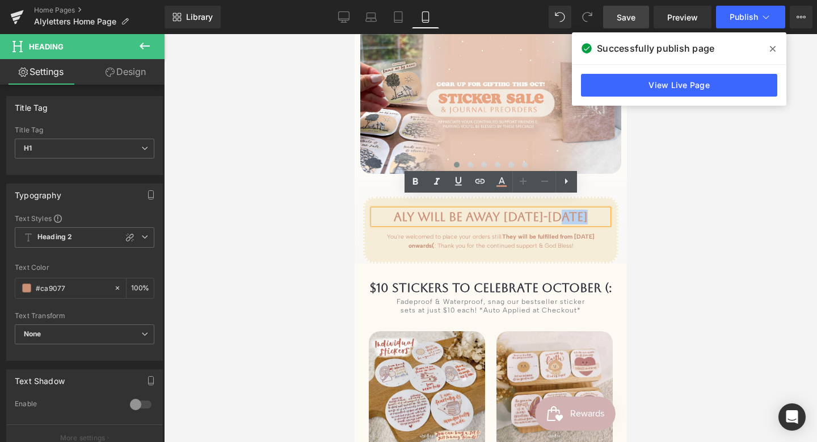
click at [504, 209] on h1 "Aly will be away [DATE]-[DATE]" at bounding box center [490, 216] width 235 height 15
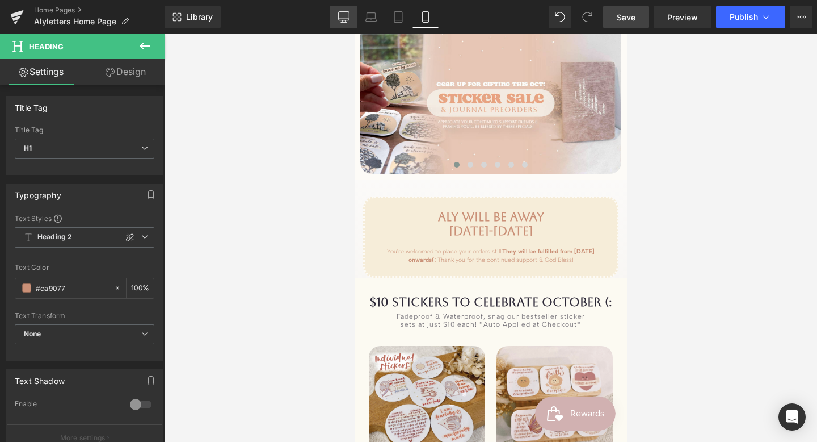
drag, startPoint x: 350, startPoint y: 22, endPoint x: 306, endPoint y: 187, distance: 170.9
click at [350, 22] on icon at bounding box center [343, 16] width 11 height 11
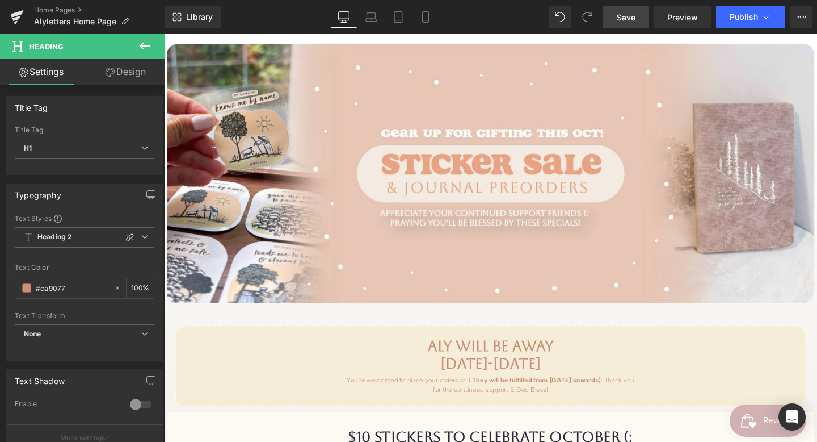
scroll to position [280, 0]
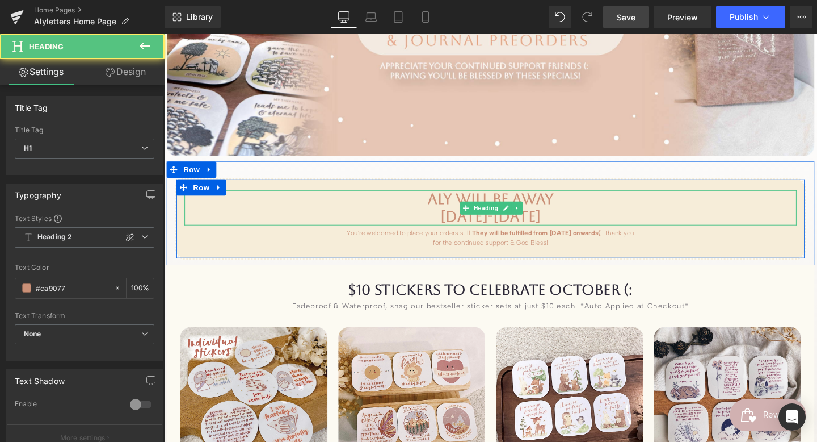
click at [475, 226] on h1 "[DATE]-[DATE]" at bounding box center [508, 226] width 644 height 18
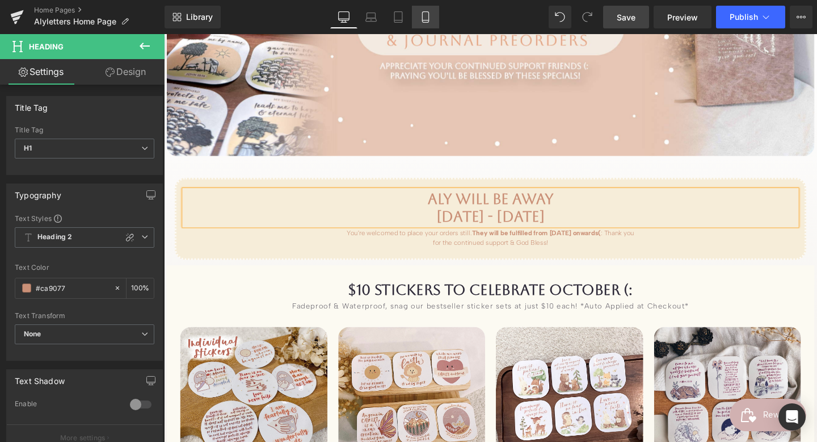
click at [429, 16] on icon at bounding box center [425, 17] width 6 height 11
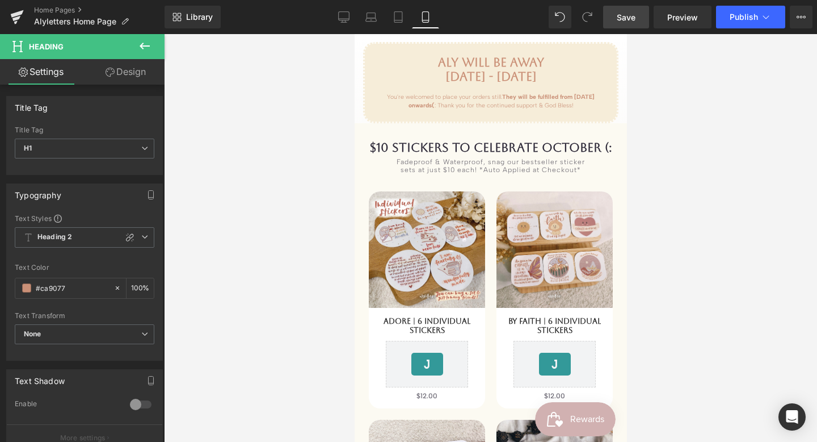
click at [429, 16] on icon at bounding box center [425, 17] width 6 height 11
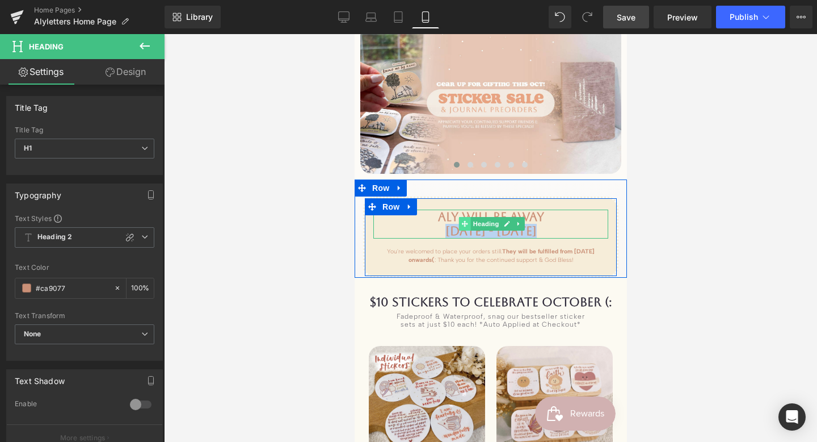
drag, startPoint x: 444, startPoint y: 218, endPoint x: 460, endPoint y: 217, distance: 15.9
click at [460, 217] on div "Aly will be away [DATE] - [DATE] Heading" at bounding box center [490, 223] width 235 height 29
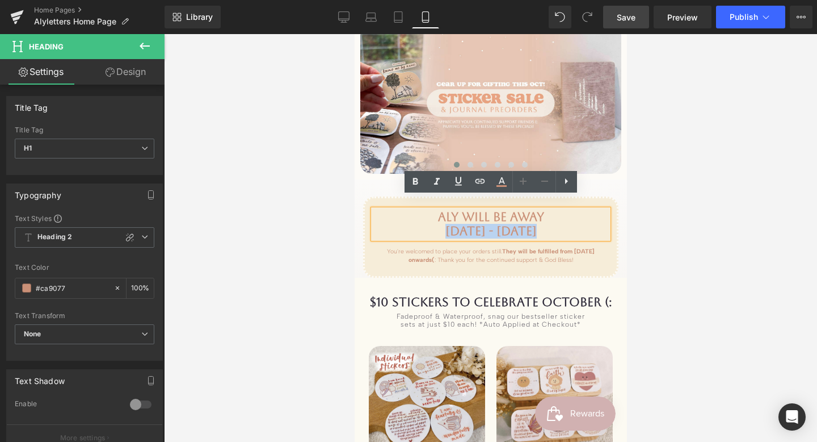
click at [426, 224] on h1 "[DATE] - [DATE]" at bounding box center [490, 231] width 235 height 15
drag, startPoint x: 443, startPoint y: 221, endPoint x: 464, endPoint y: 217, distance: 20.7
click at [464, 224] on h1 "[DATE] - [DATE]" at bounding box center [490, 231] width 235 height 15
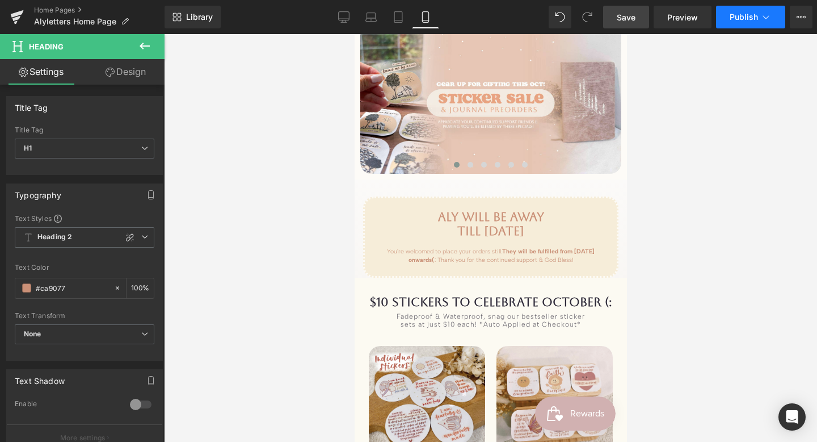
click at [760, 17] on button "Publish" at bounding box center [750, 17] width 69 height 23
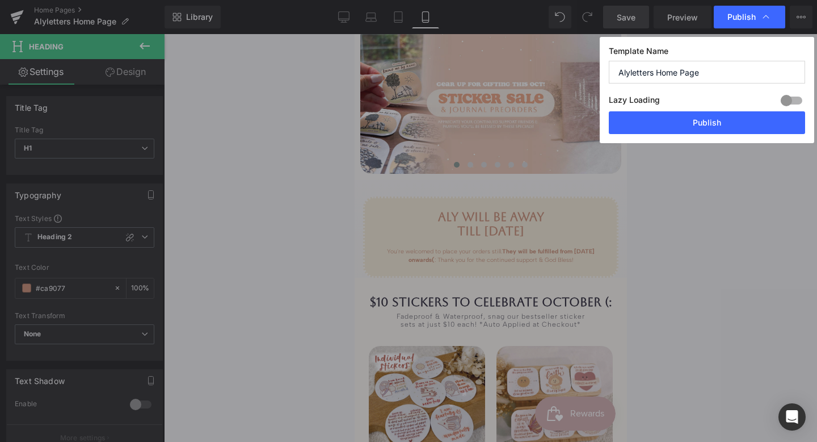
drag, startPoint x: 751, startPoint y: 123, endPoint x: 707, endPoint y: 244, distance: 128.8
click at [707, 244] on div "Publish Template Name [PERSON_NAME] Home Page Lazy Loading Build Upgrade plan t…" at bounding box center [408, 221] width 817 height 442
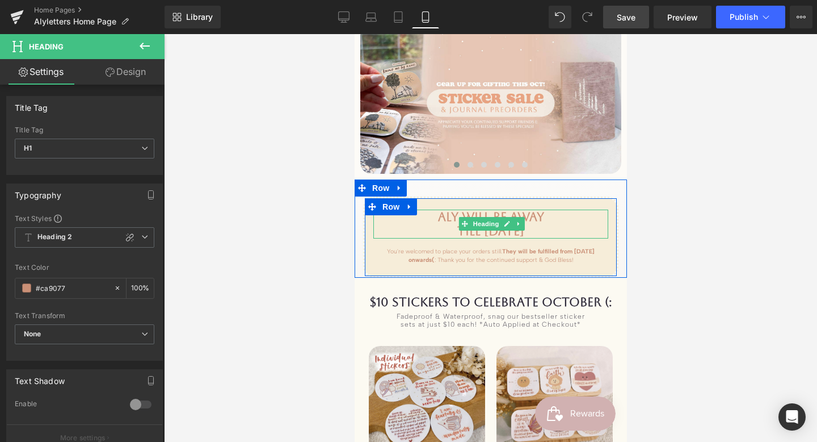
click at [443, 224] on h1 "till [DATE]" at bounding box center [490, 231] width 235 height 15
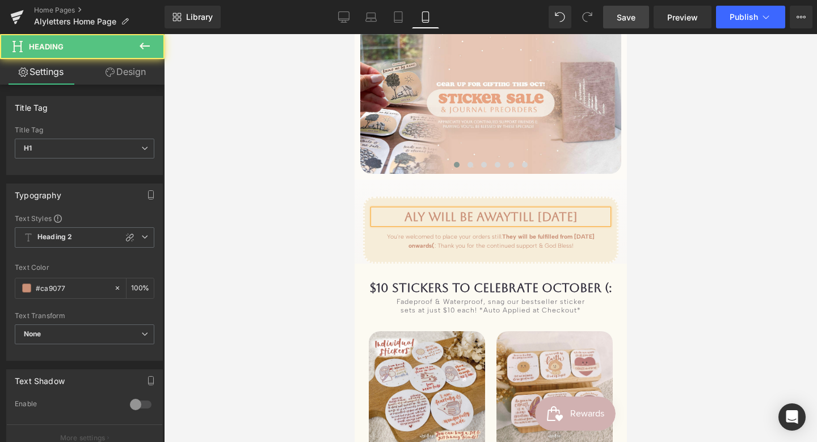
drag, startPoint x: 567, startPoint y: 205, endPoint x: 597, endPoint y: 205, distance: 29.5
click at [597, 209] on h1 "Aly will be away till [DATE]" at bounding box center [490, 216] width 235 height 15
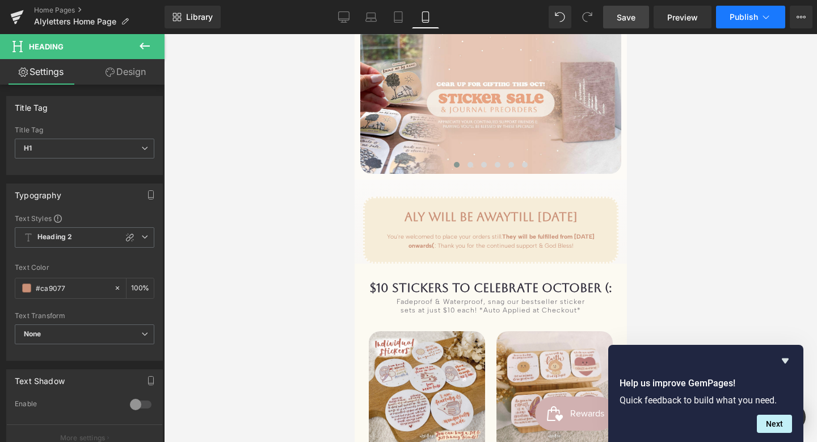
click at [754, 11] on button "Publish" at bounding box center [750, 17] width 69 height 23
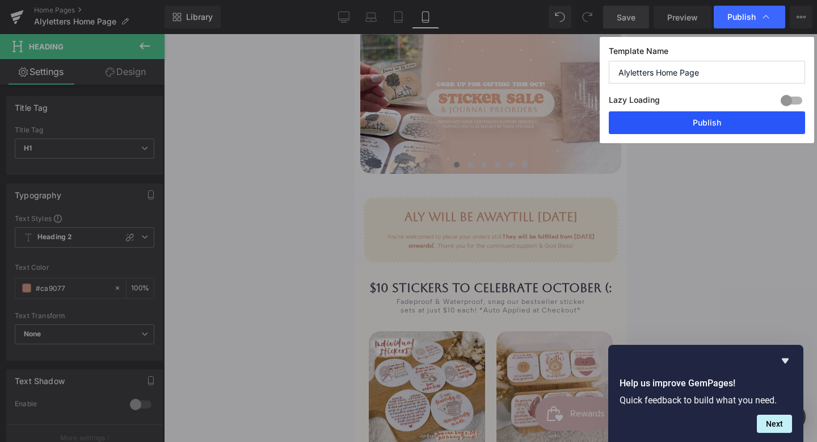
click at [727, 120] on button "Publish" at bounding box center [707, 122] width 196 height 23
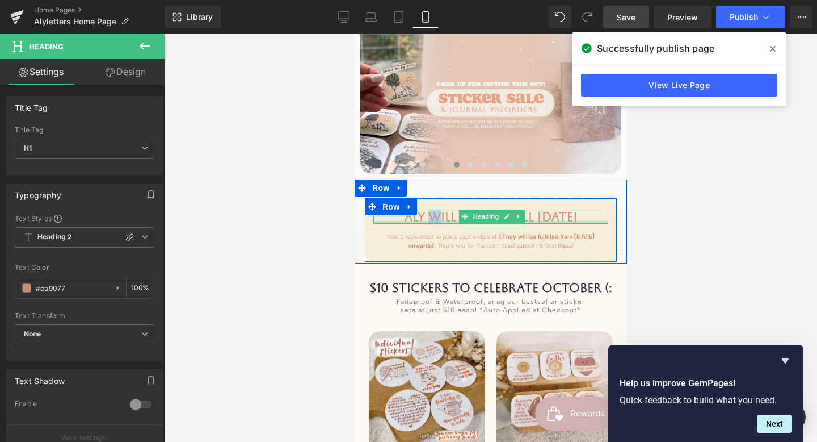
drag, startPoint x: 418, startPoint y: 203, endPoint x: 429, endPoint y: 210, distance: 12.8
click at [431, 210] on div "Aly will be away till [DATE] Heading" at bounding box center [490, 216] width 235 height 15
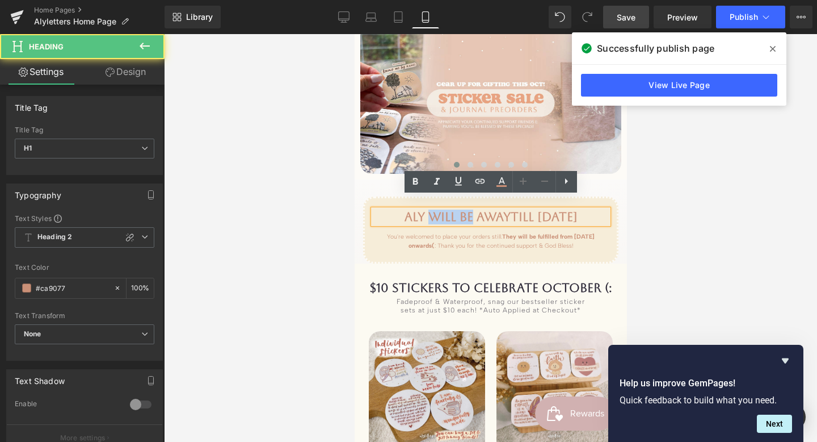
drag, startPoint x: 461, startPoint y: 206, endPoint x: 423, endPoint y: 203, distance: 38.1
click at [423, 209] on h1 "Aly will be away till [DATE]" at bounding box center [490, 216] width 235 height 15
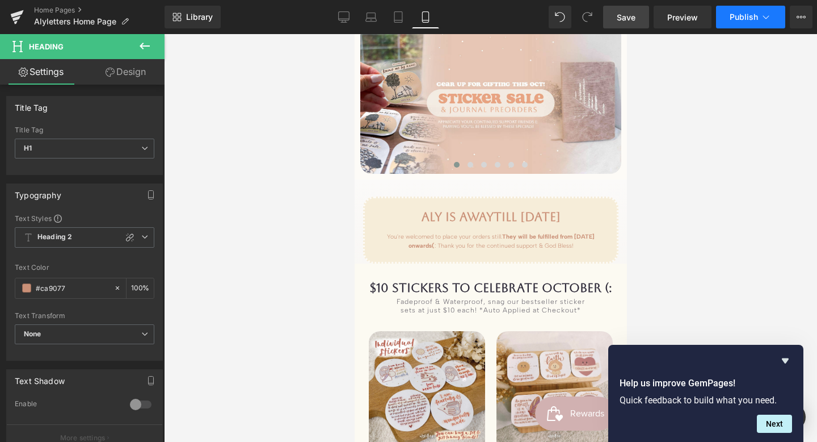
click at [749, 26] on button "Publish" at bounding box center [750, 17] width 69 height 23
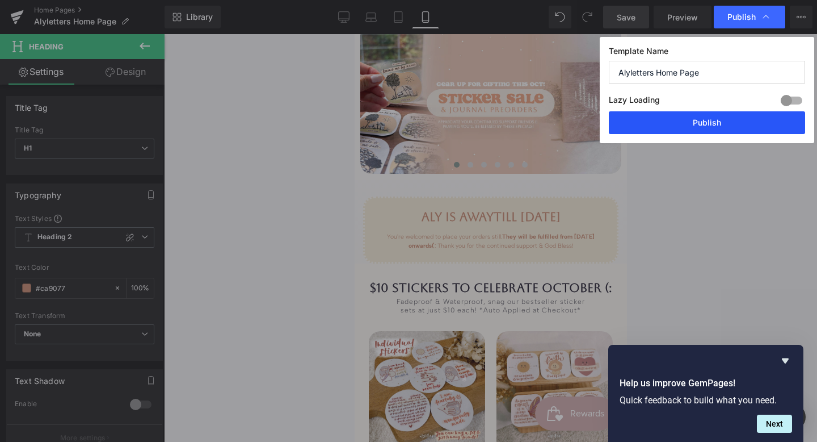
click at [731, 126] on button "Publish" at bounding box center [707, 122] width 196 height 23
